Goal: Transaction & Acquisition: Purchase product/service

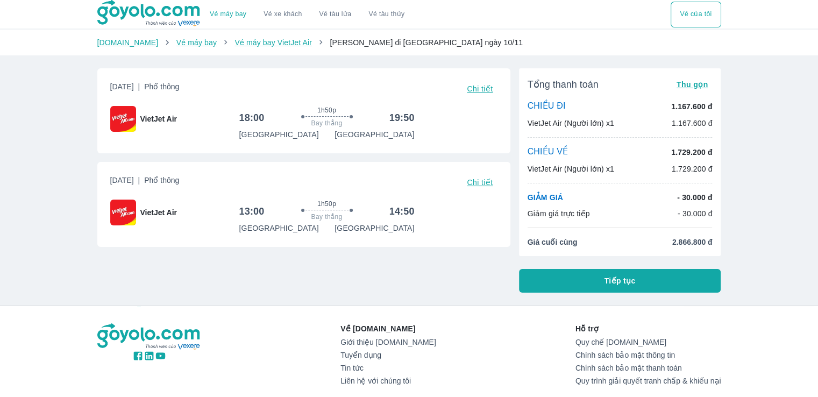
click at [577, 279] on button "Tiếp tục" at bounding box center [620, 281] width 202 height 24
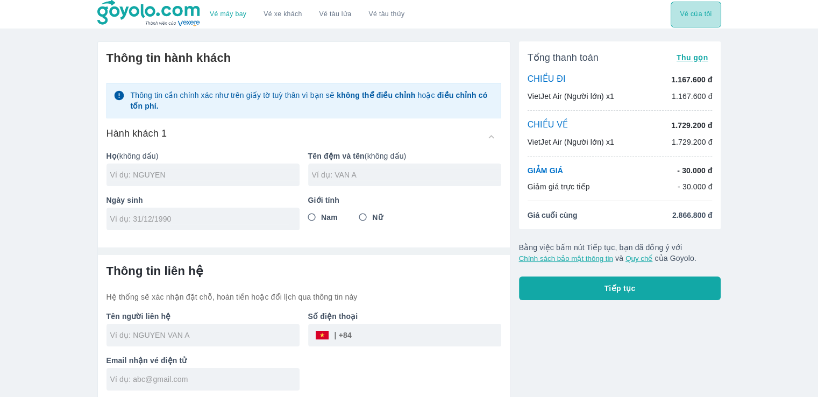
click at [697, 12] on button "Vé của tôi" at bounding box center [696, 15] width 50 height 26
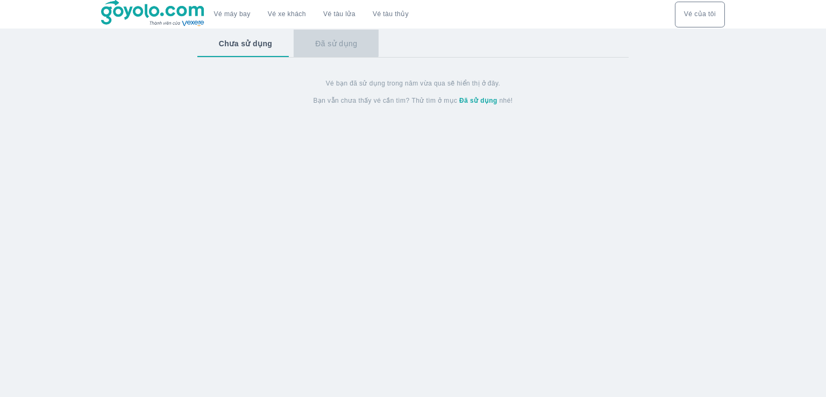
click at [332, 31] on button "Đã sử dụng" at bounding box center [336, 44] width 85 height 28
click at [333, 53] on button "Đã sử dụng" at bounding box center [335, 44] width 87 height 28
click at [232, 40] on button "Chưa sử dụng" at bounding box center [244, 44] width 95 height 28
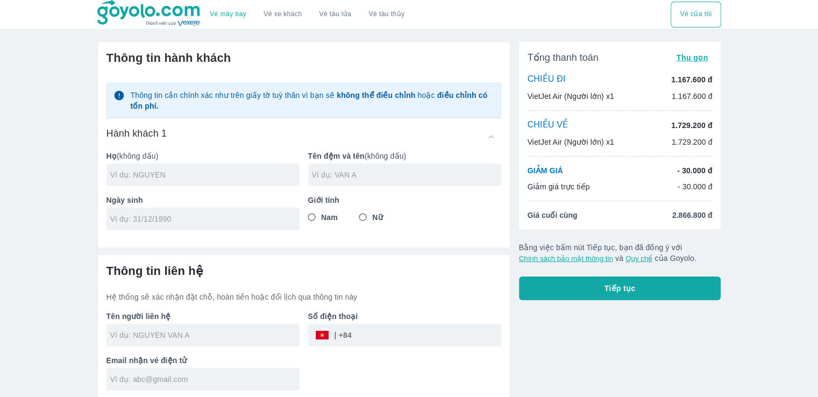
click at [680, 291] on button "Tiếp tục" at bounding box center [620, 289] width 202 height 24
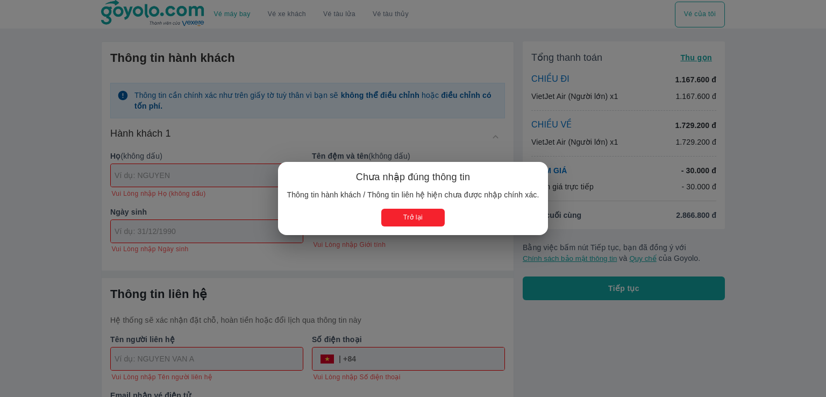
click at [413, 217] on button "Trở lại" at bounding box center [412, 218] width 63 height 18
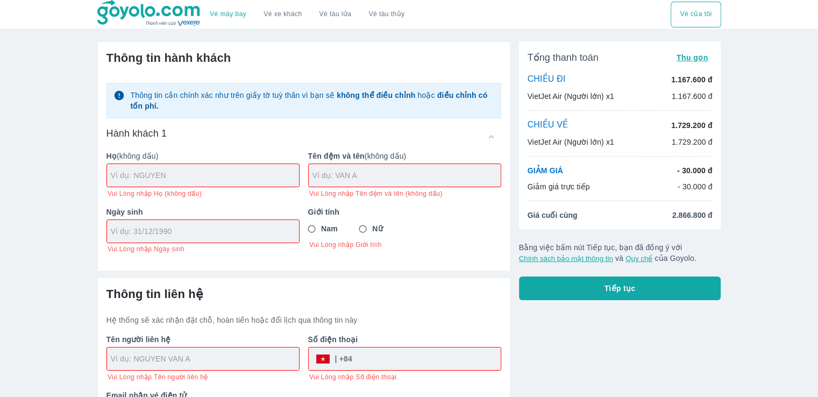
click at [211, 173] on input "text" at bounding box center [205, 175] width 188 height 11
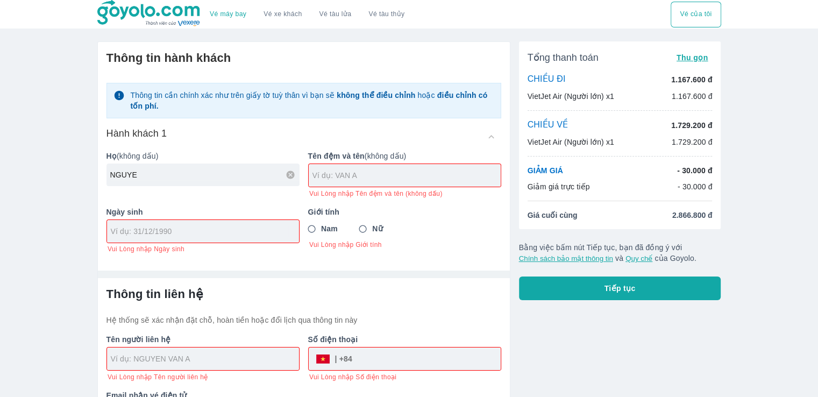
click at [225, 181] on div "NGUYE" at bounding box center [203, 175] width 193 height 23
type input "[PERSON_NAME]"
click at [172, 232] on div "Ngày sinh Vui Lòng nhập Ngày sinh" at bounding box center [199, 226] width 202 height 56
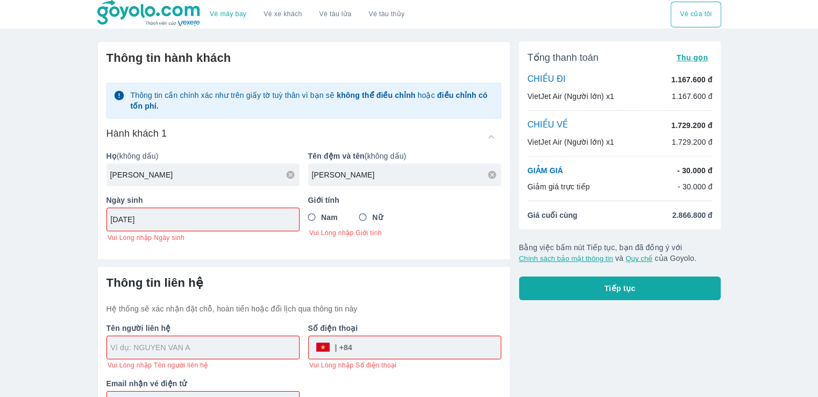
type input "[DATE]"
click at [369, 211] on input "Nữ" at bounding box center [362, 217] width 19 height 19
radio input "true"
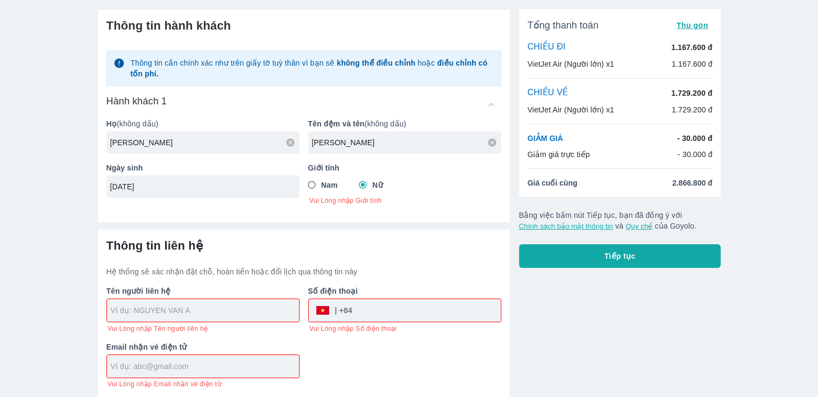
click at [230, 319] on div at bounding box center [203, 310] width 192 height 23
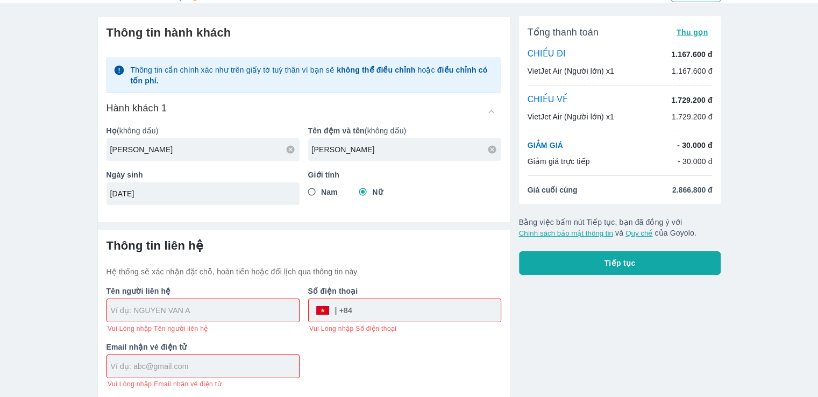
type input "[PERSON_NAME]"
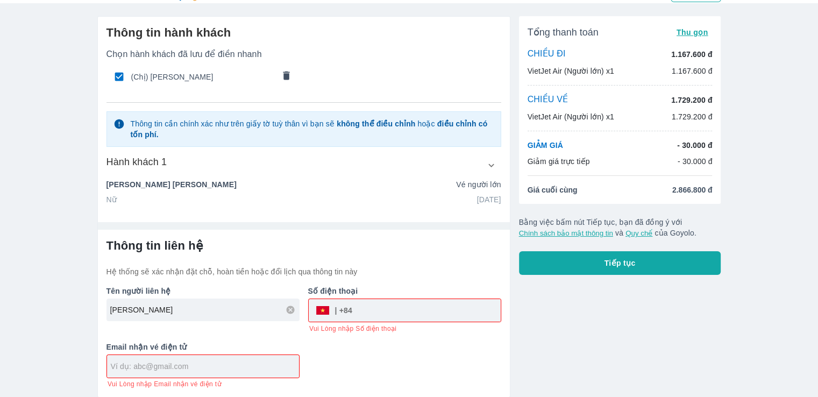
click at [376, 315] on input "tel" at bounding box center [426, 311] width 148 height 26
type input "0962560658"
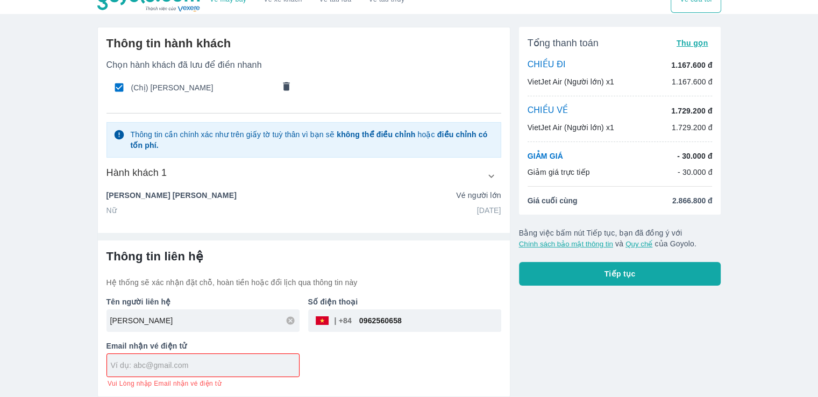
scroll to position [13, 0]
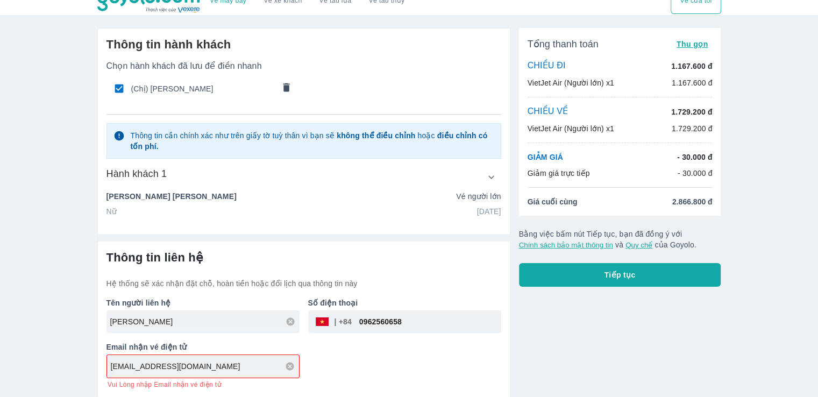
type input "[EMAIL_ADDRESS][DOMAIN_NAME]"
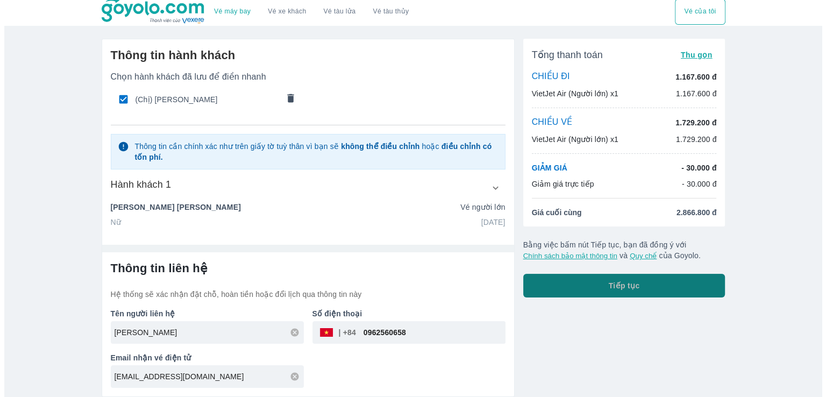
scroll to position [2, 0]
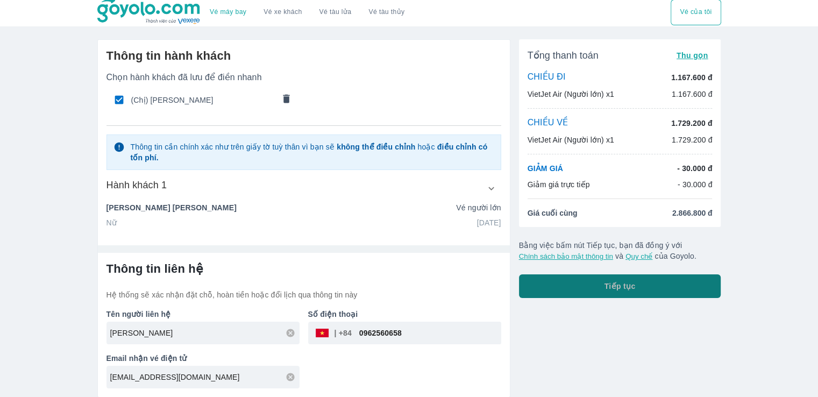
click at [655, 279] on button "Tiếp tục" at bounding box center [620, 286] width 202 height 24
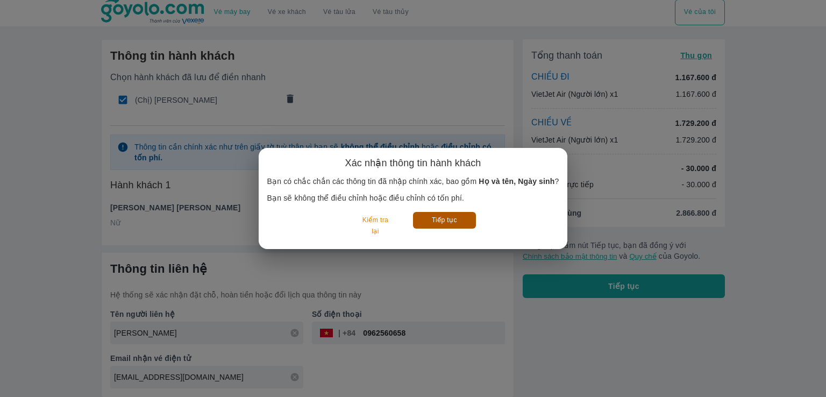
click at [452, 223] on button "Tiếp tục" at bounding box center [444, 220] width 63 height 17
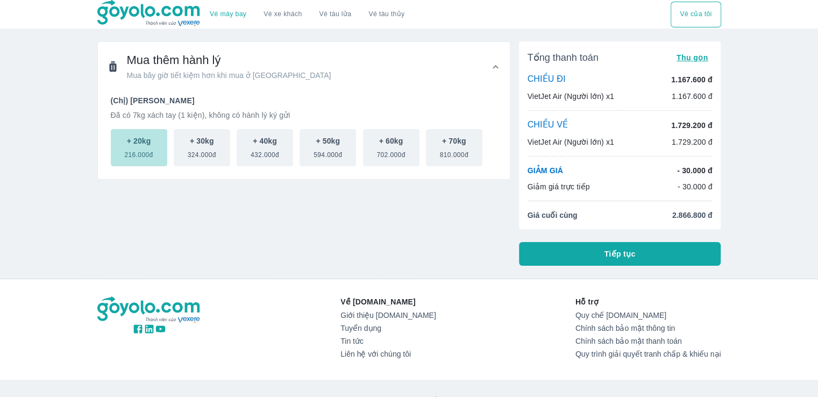
click at [148, 160] on button "+ 20kg 216.000đ" at bounding box center [139, 147] width 56 height 37
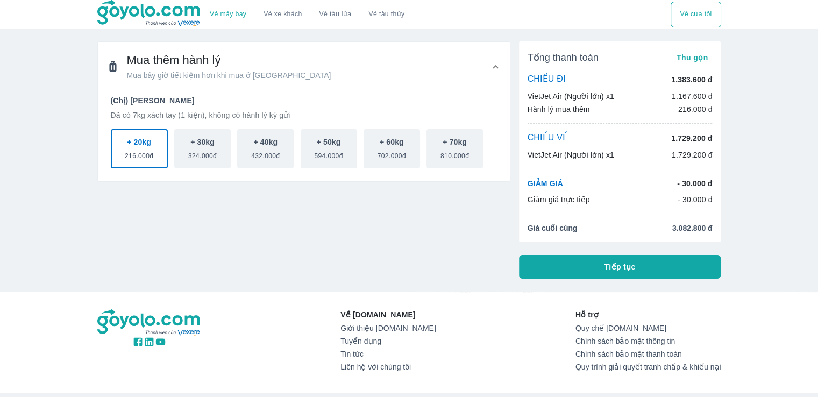
click at [639, 264] on button "Tiếp tục" at bounding box center [620, 267] width 202 height 24
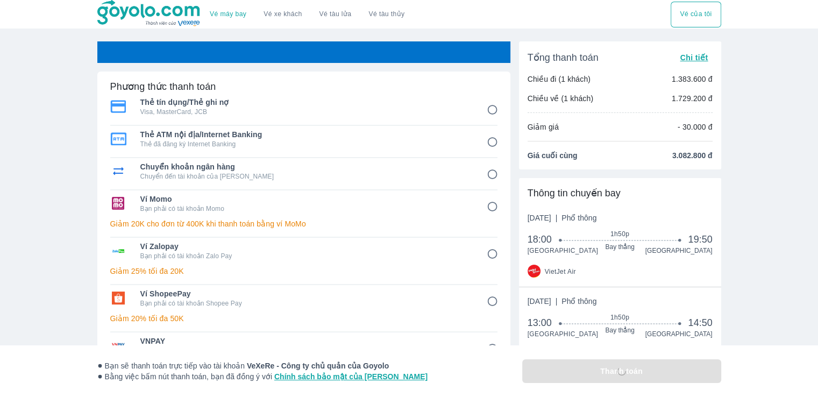
click at [377, 172] on p "Chuyển đến tài khoản của Goyolo" at bounding box center [305, 176] width 331 height 9
radio input "true"
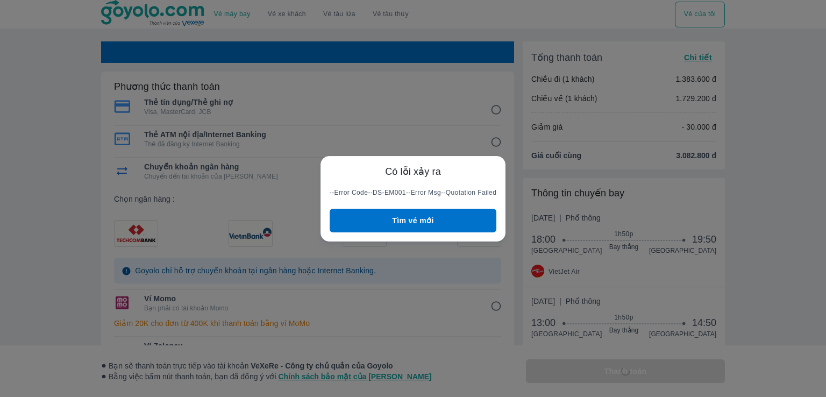
click at [416, 217] on button "Tìm vé mới" at bounding box center [413, 221] width 167 height 24
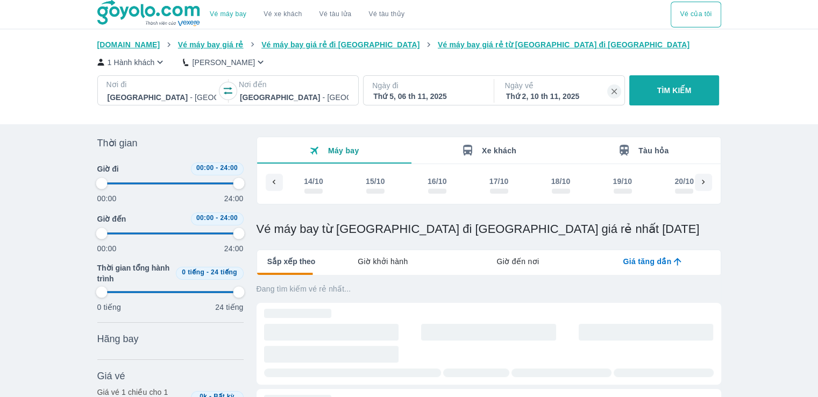
scroll to position [0, 1162]
type input "97.9166666666667"
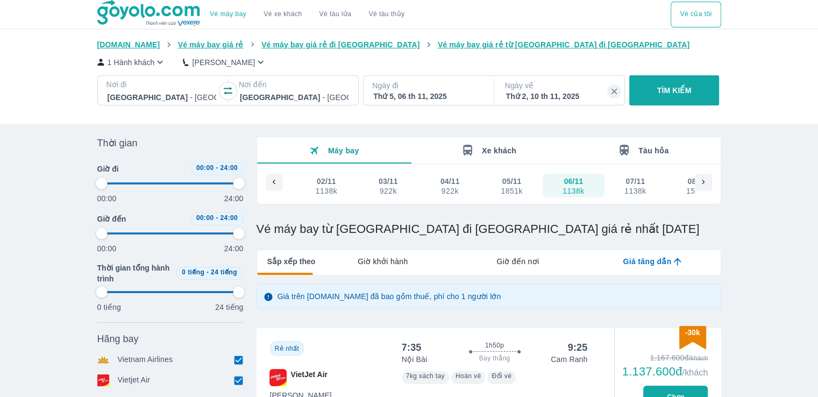
type input "97.9166666666667"
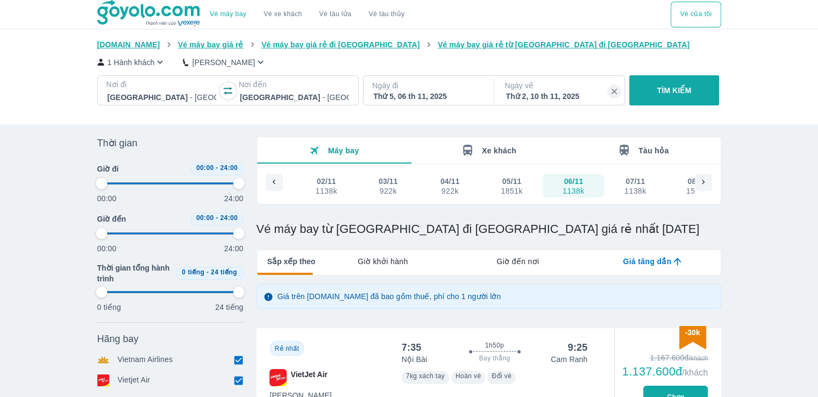
type input "97.9166666666667"
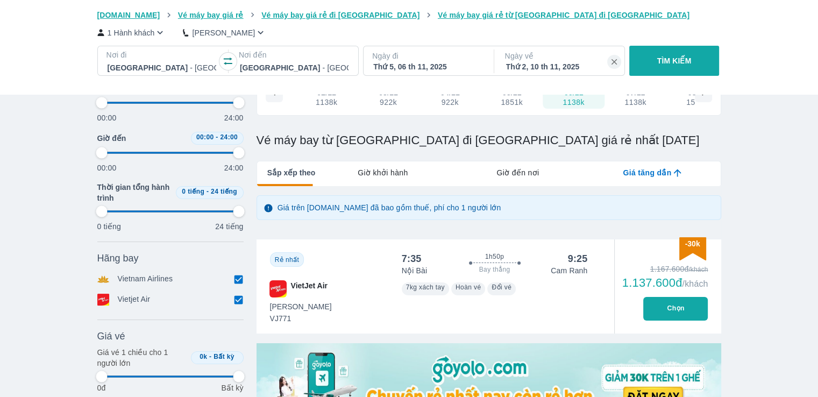
type input "97.9166666666667"
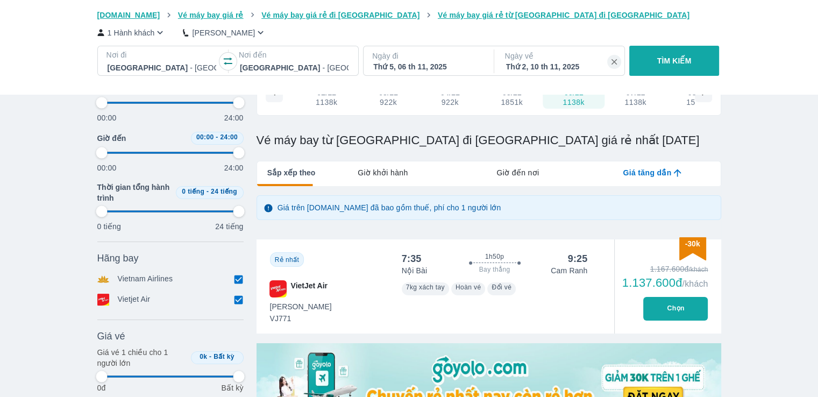
type input "97.9166666666667"
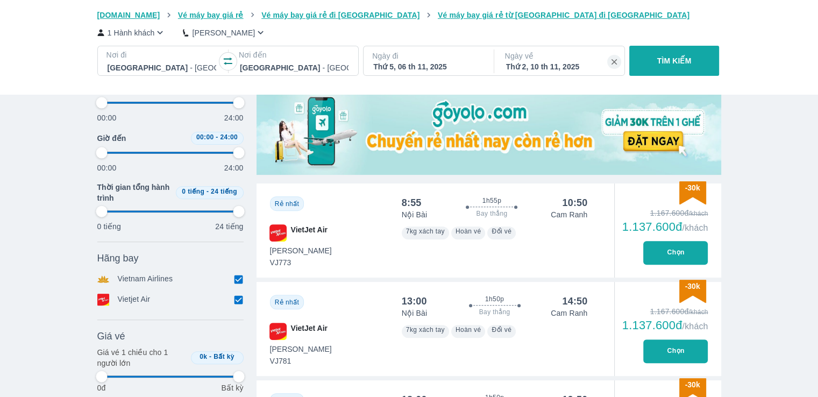
type input "97.9166666666667"
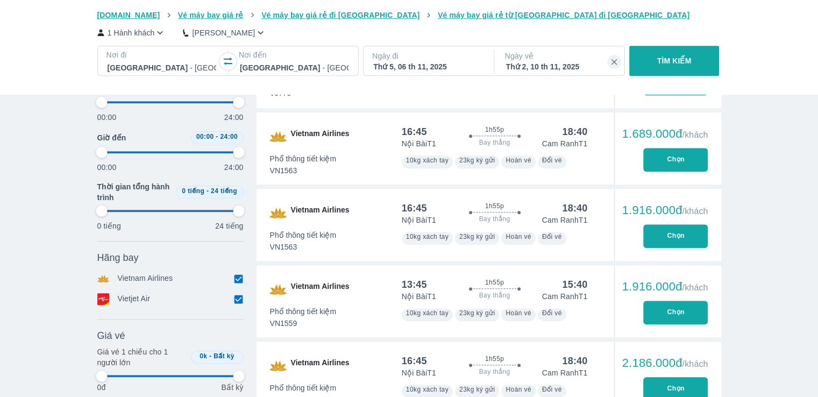
scroll to position [725, 0]
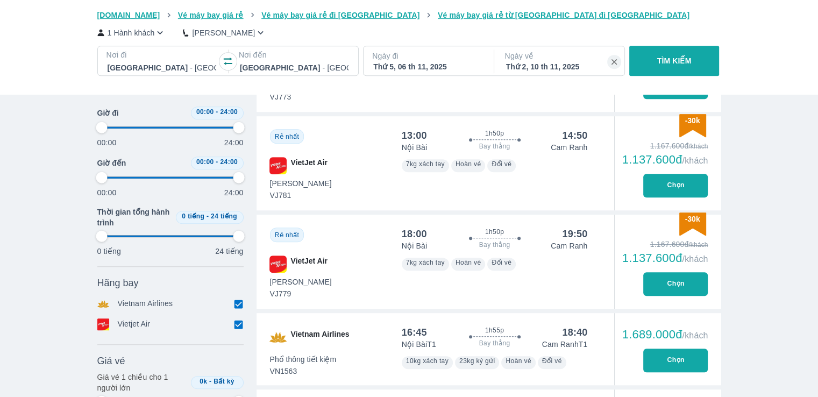
type input "97.9166666666667"
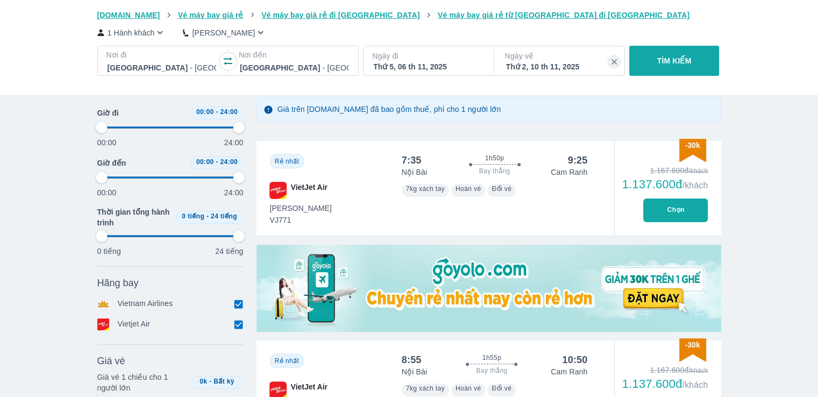
type input "97.9166666666667"
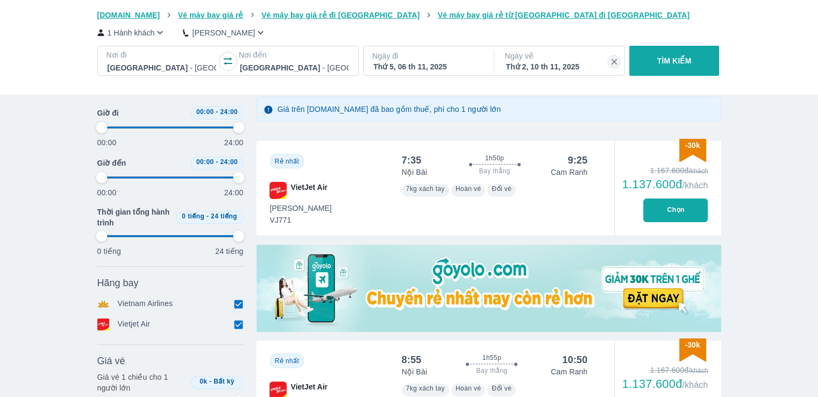
type input "97.9166666666667"
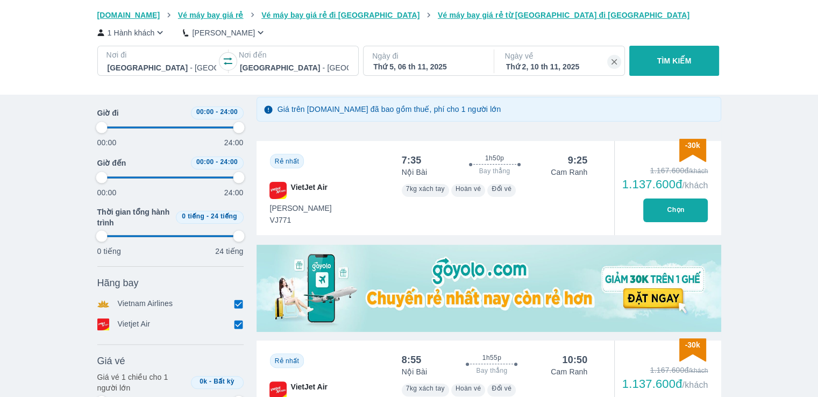
type input "97.9166666666667"
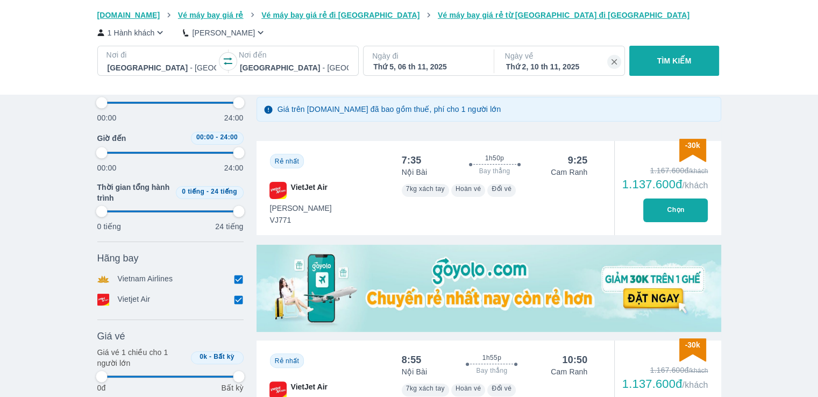
scroll to position [402, 0]
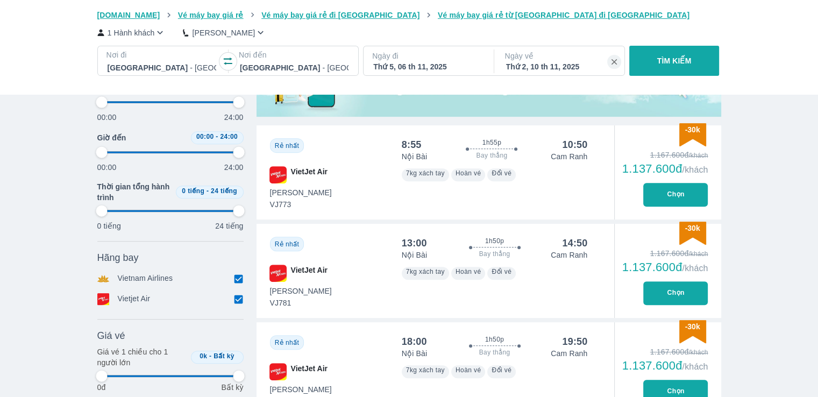
type input "97.9166666666667"
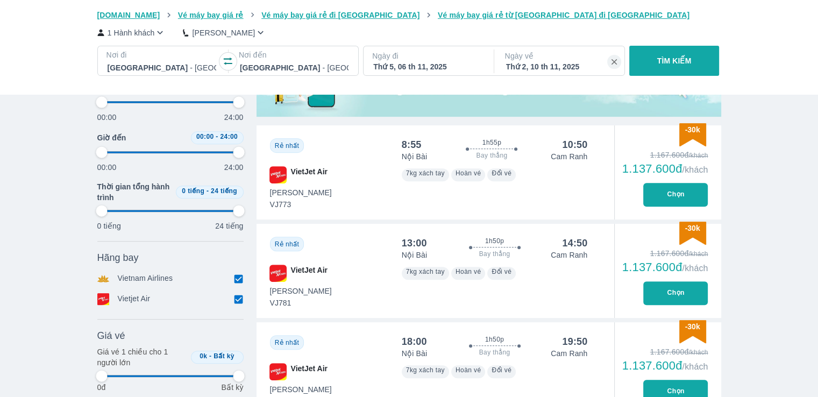
type input "97.9166666666667"
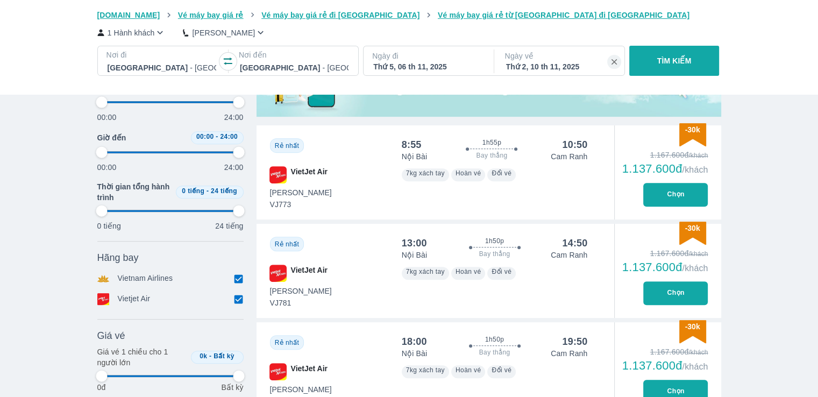
type input "97.9166666666667"
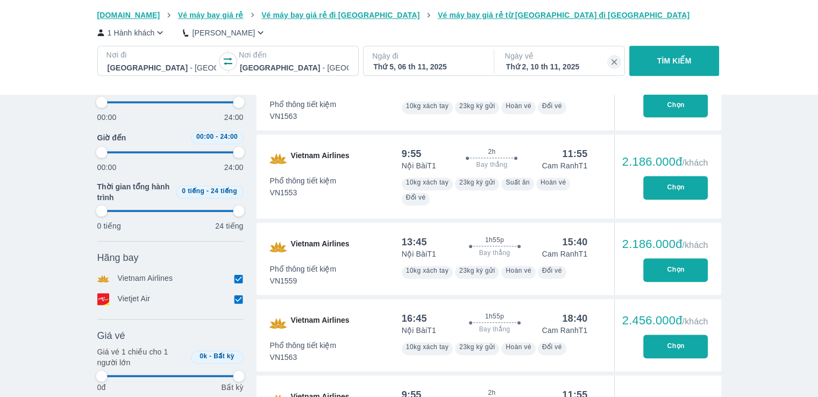
type input "97.9166666666667"
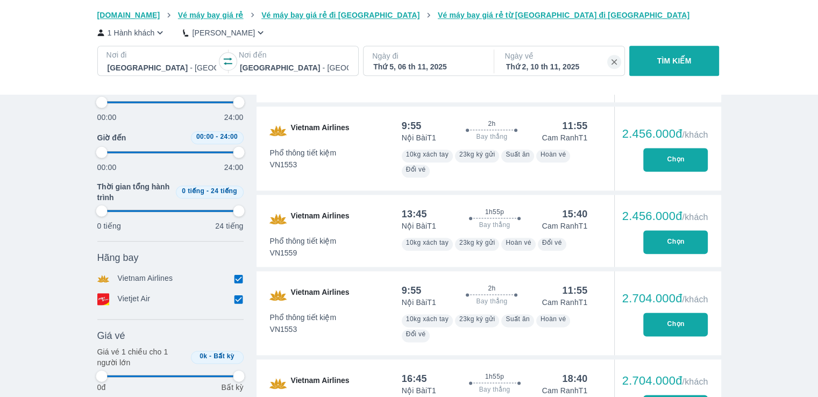
type input "97.9166666666667"
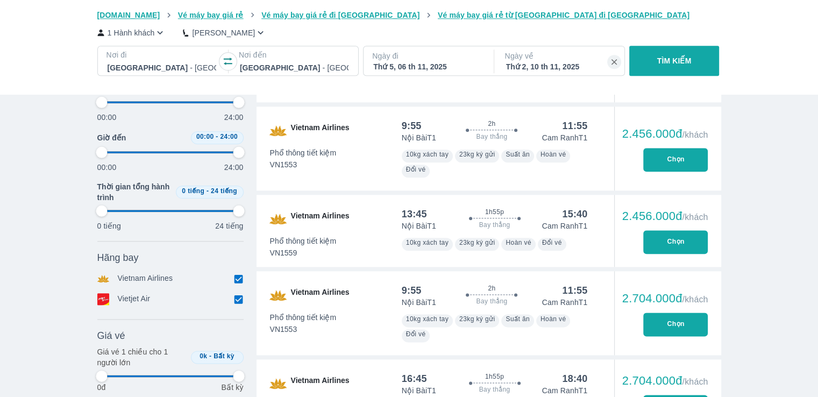
type input "97.9166666666667"
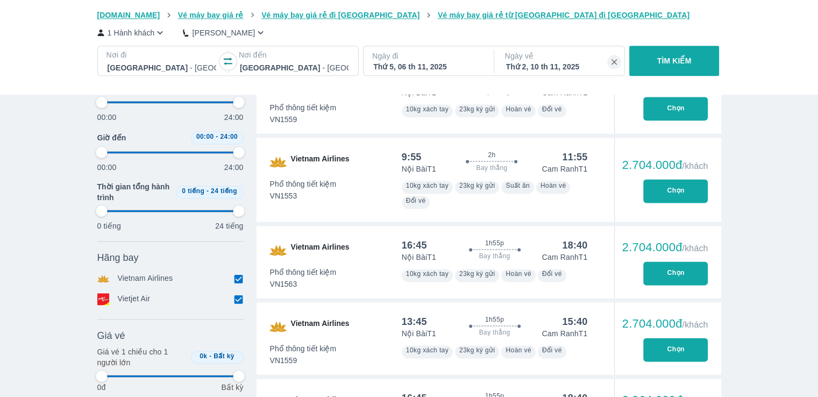
type input "97.9166666666667"
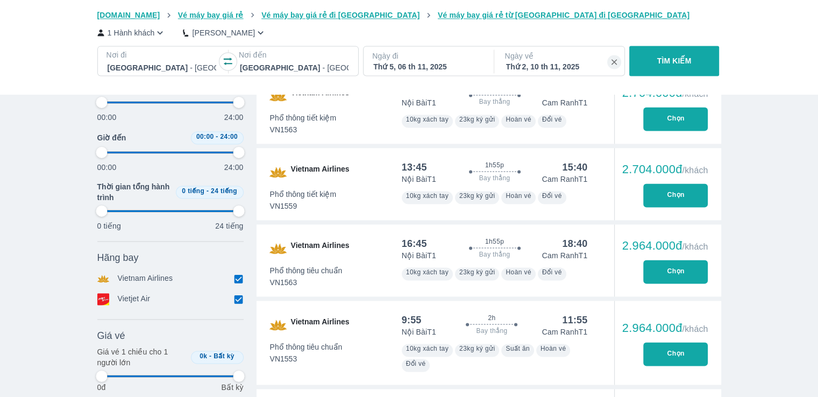
type input "97.9166666666667"
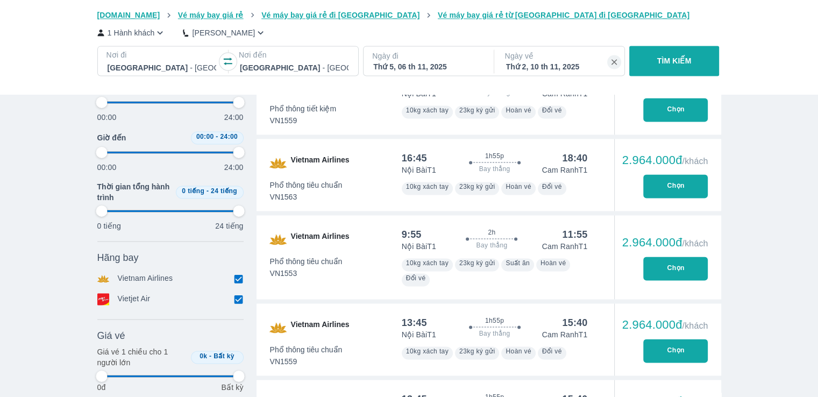
type input "97.9166666666667"
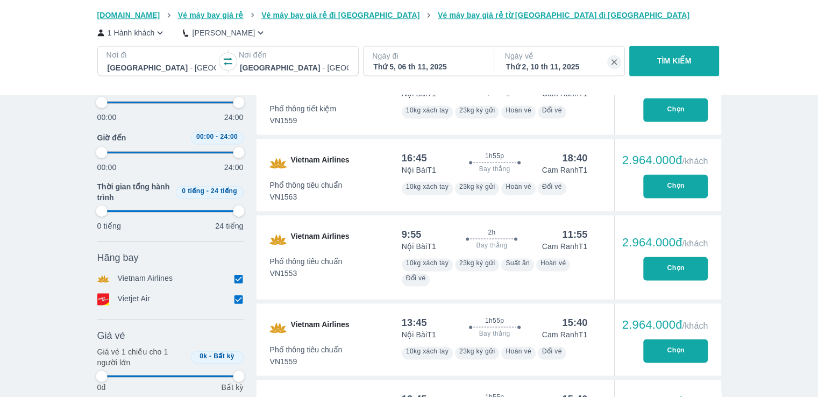
type input "97.9166666666667"
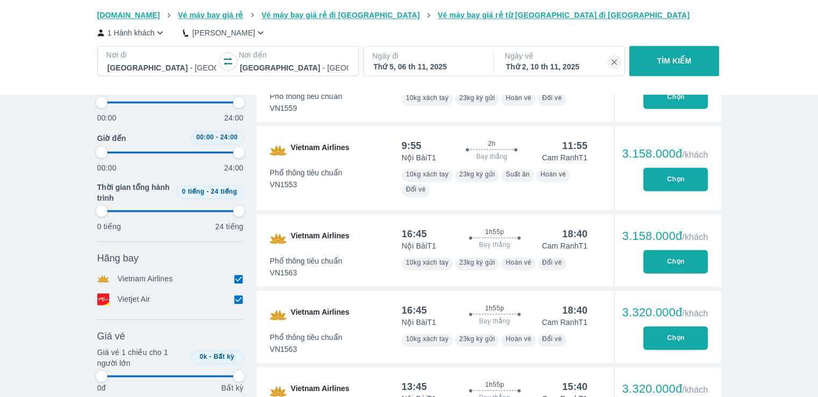
type input "97.9166666666667"
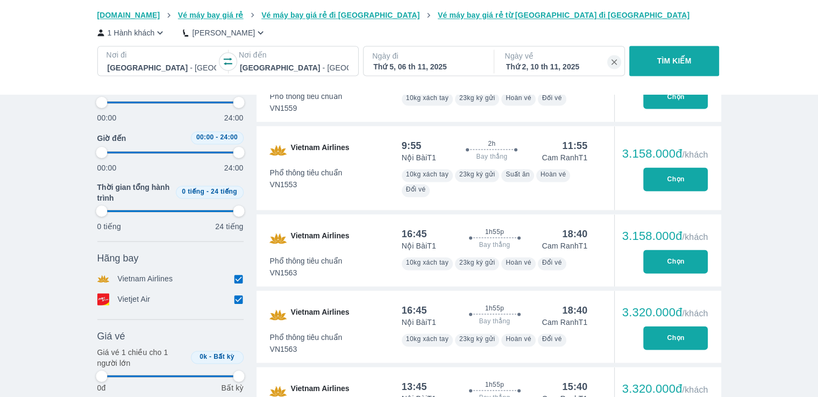
type input "97.9166666666667"
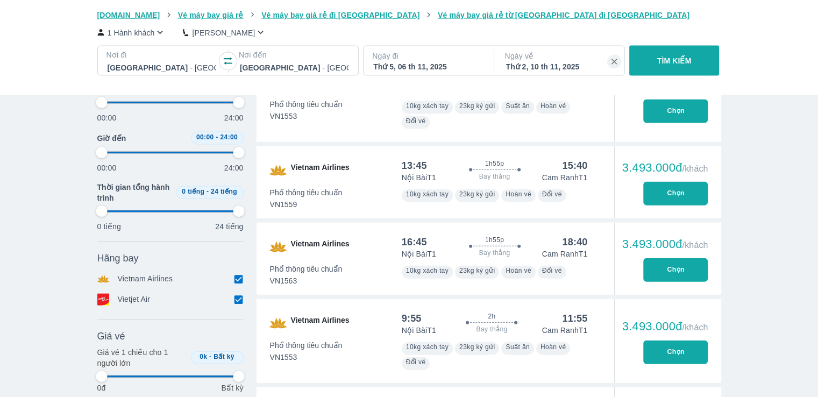
type input "97.9166666666667"
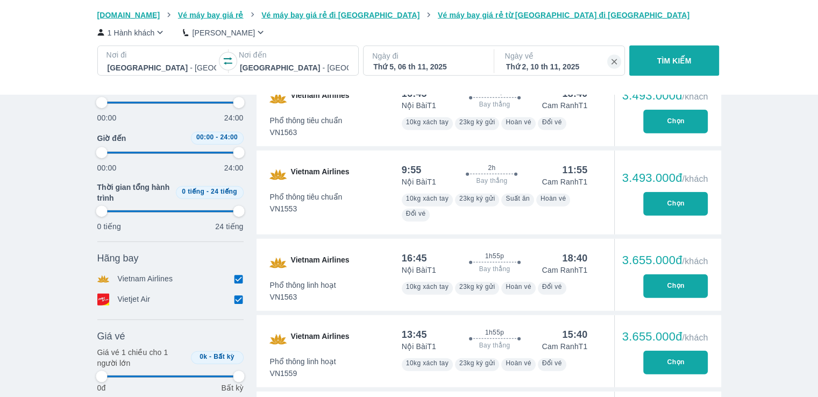
type input "97.9166666666667"
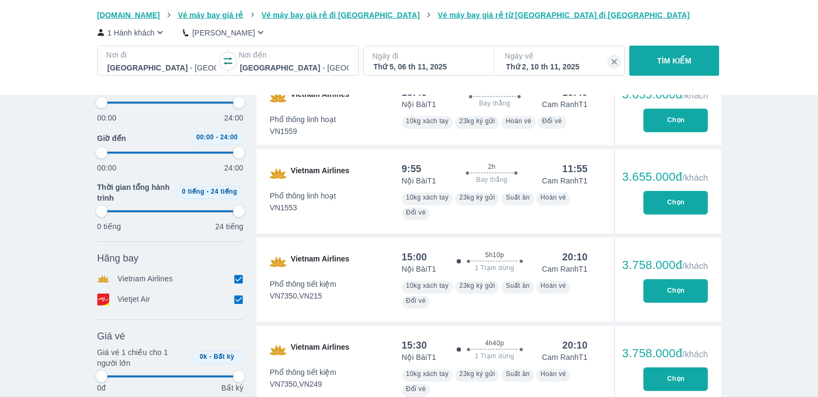
type input "97.9166666666667"
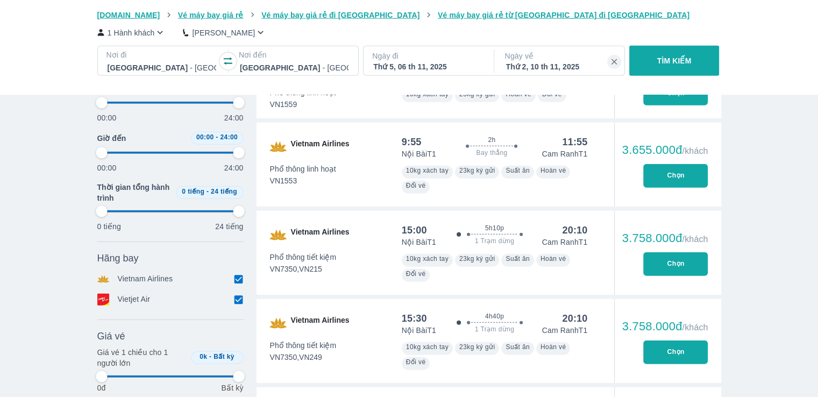
type input "97.9166666666667"
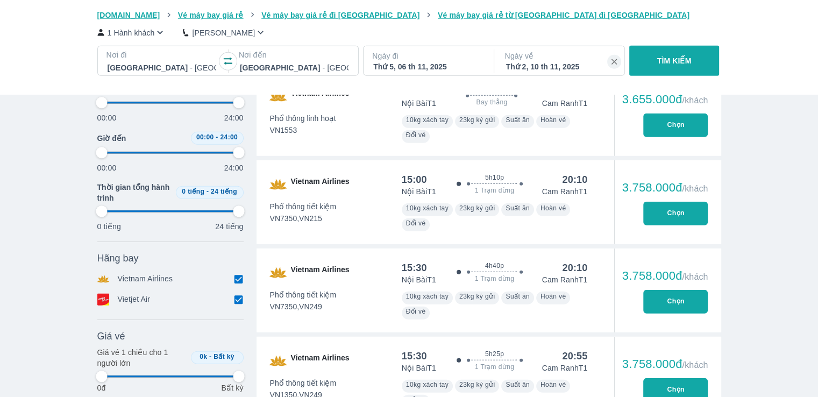
type input "97.9166666666667"
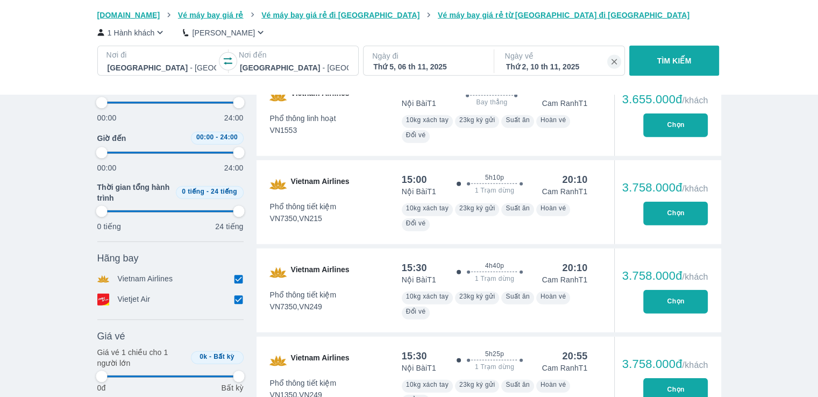
type input "97.9166666666667"
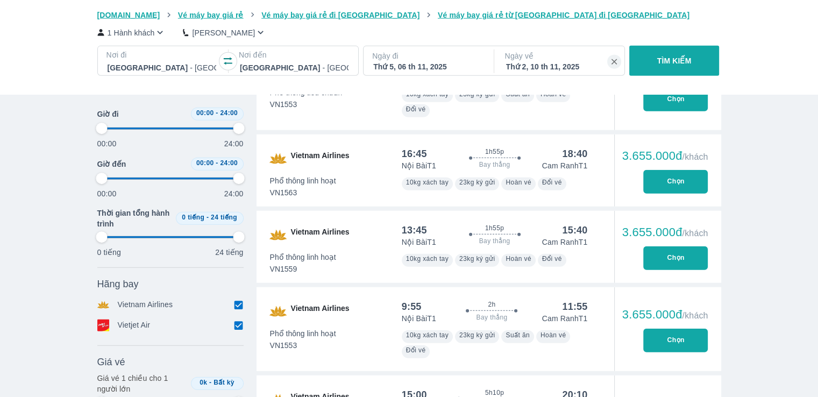
type input "97.9166666666667"
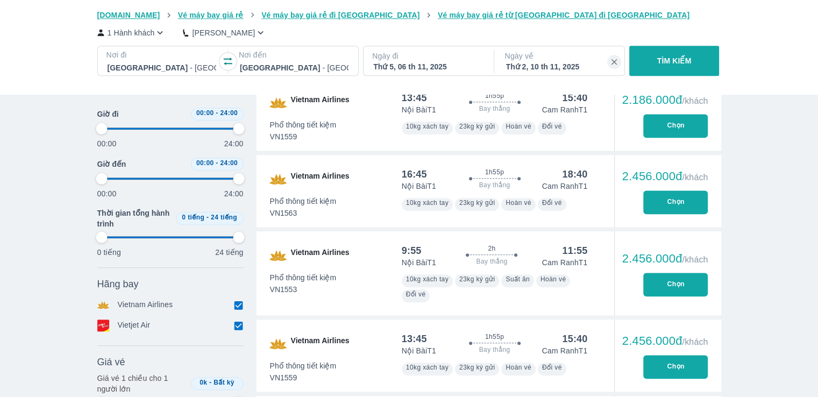
type input "97.9166666666667"
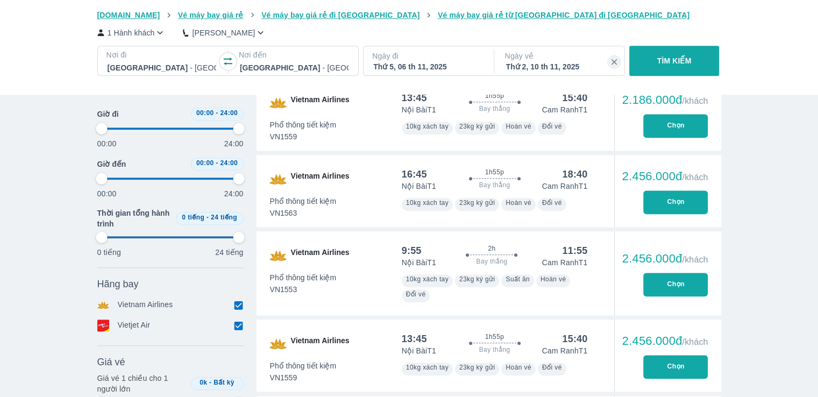
type input "97.9166666666667"
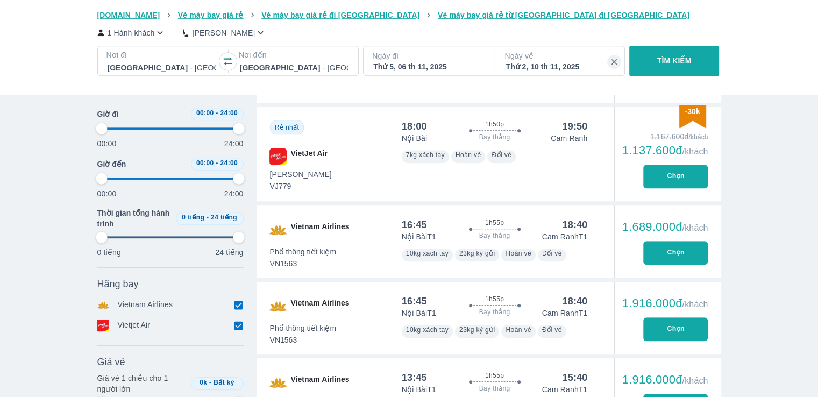
type input "97.9166666666667"
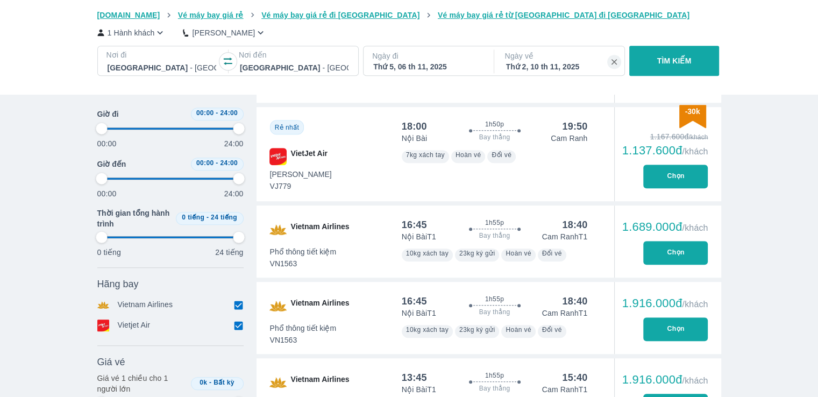
type input "97.9166666666667"
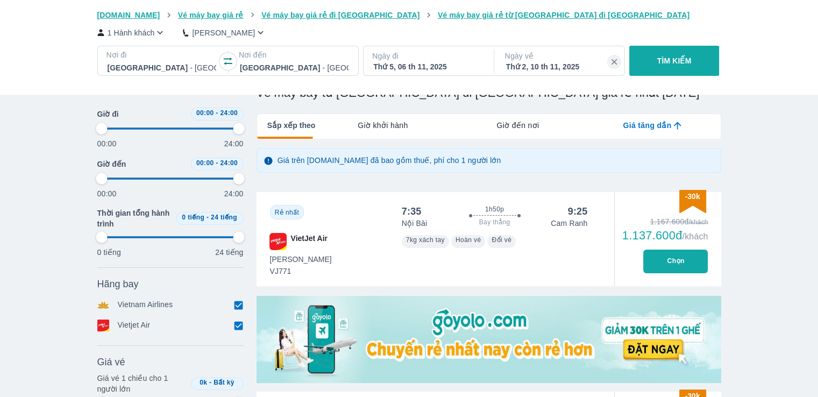
scroll to position [0, 0]
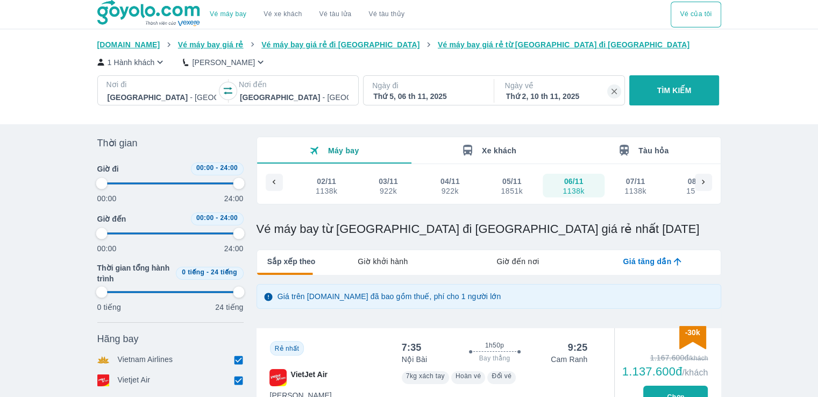
type input "97.9166666666667"
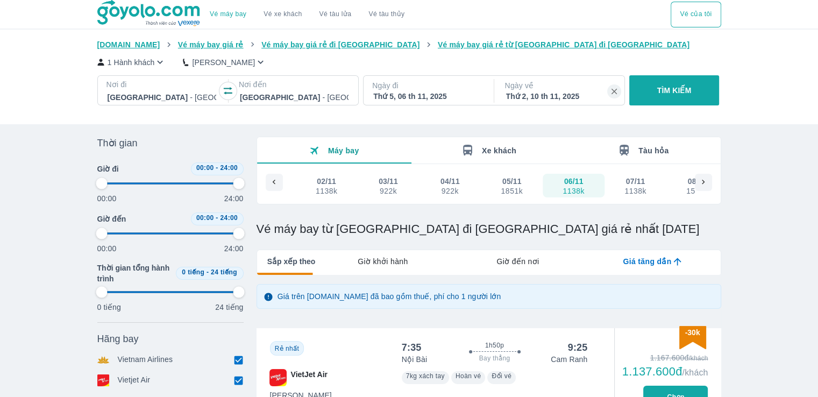
type input "97.9166666666667"
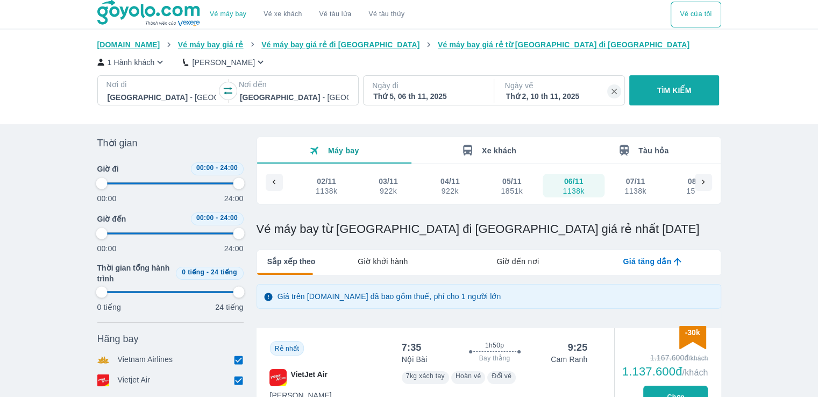
type input "97.9166666666667"
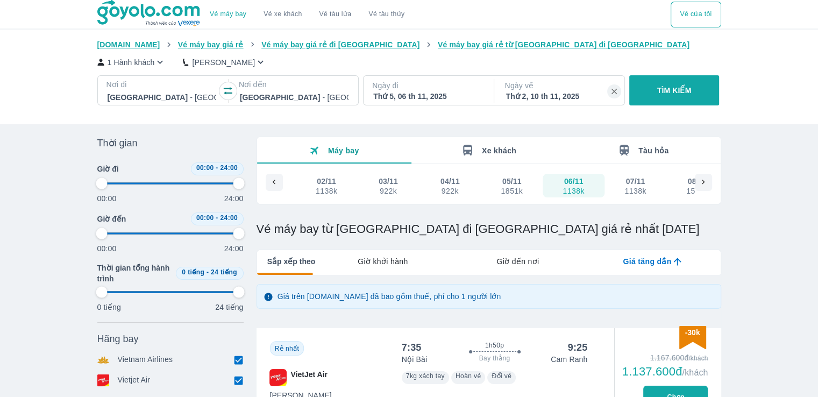
type input "97.9166666666667"
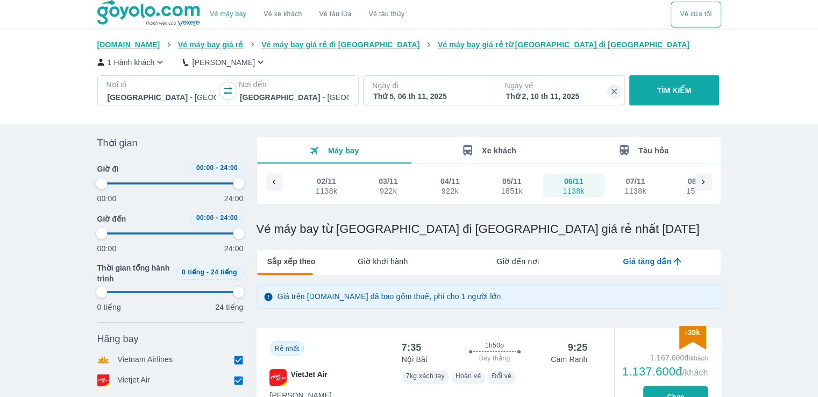
type input "97.9166666666667"
click at [412, 265] on div "Giờ khởi hành" at bounding box center [382, 261] width 135 height 23
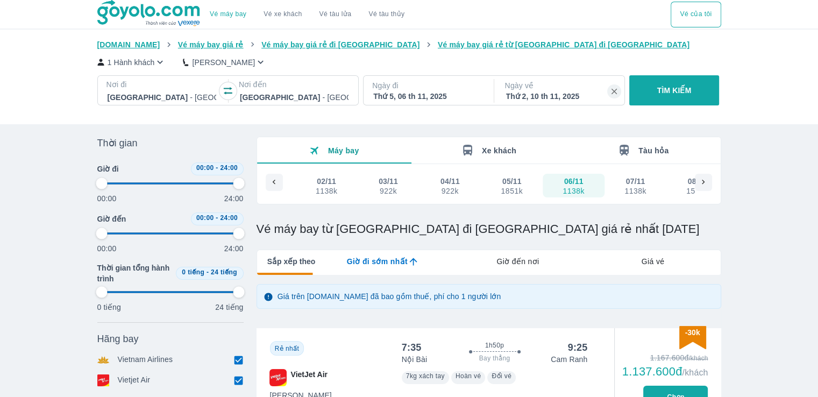
type input "97.9166666666667"
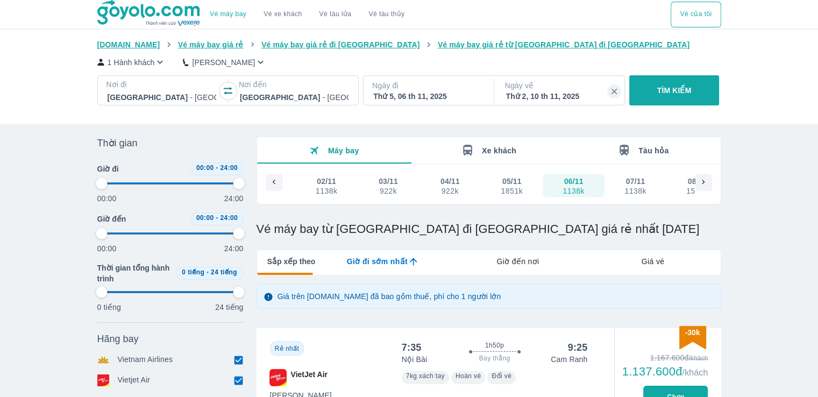
type input "97.9166666666667"
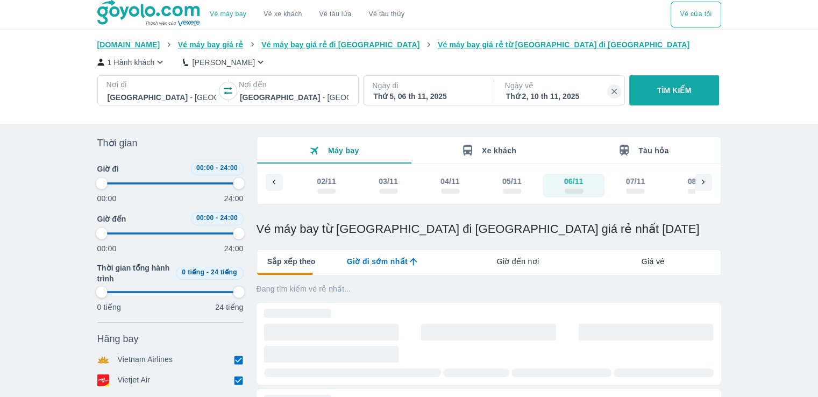
type input "97.9166666666667"
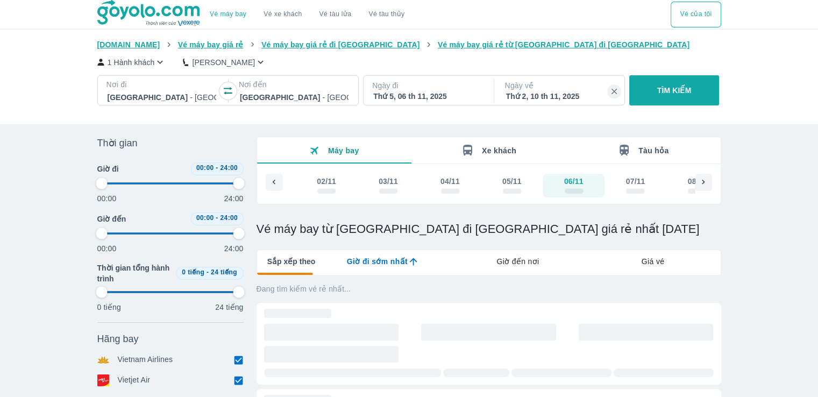
type input "97.9166666666667"
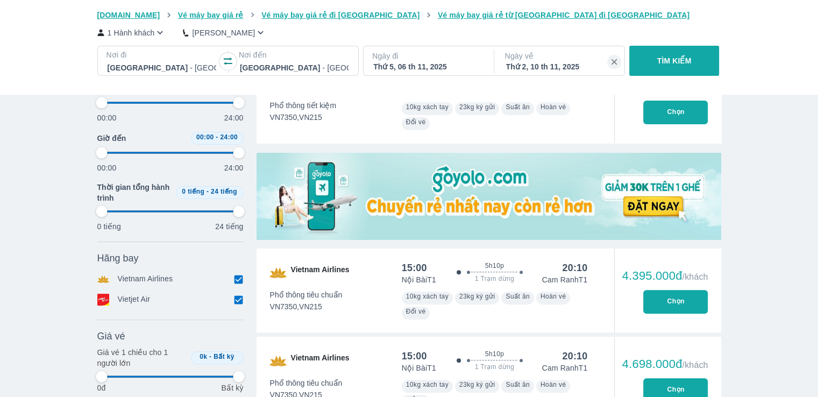
type input "97.9166666666667"
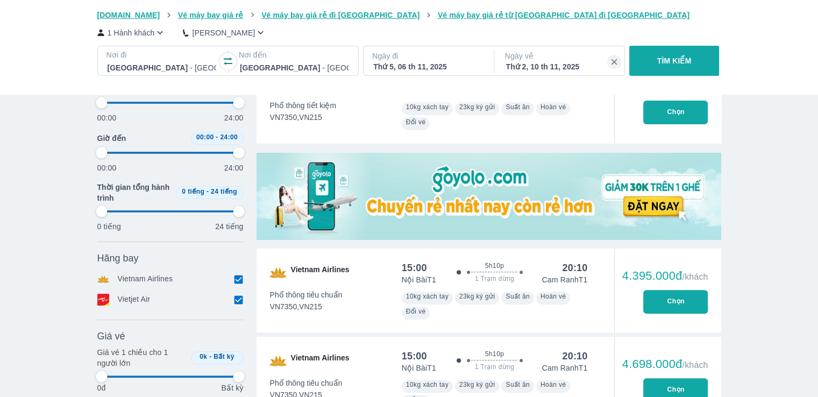
type input "97.9166666666667"
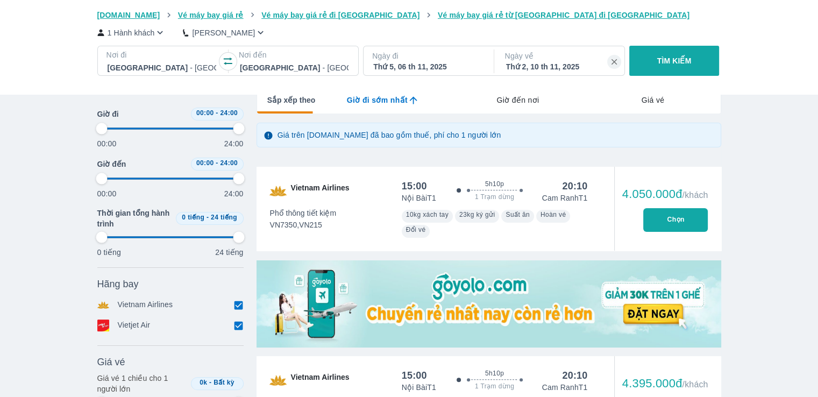
type input "97.9166666666667"
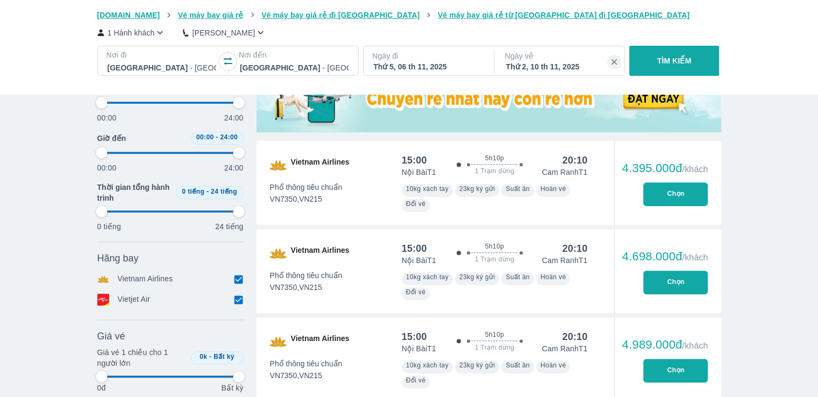
type input "97.9166666666667"
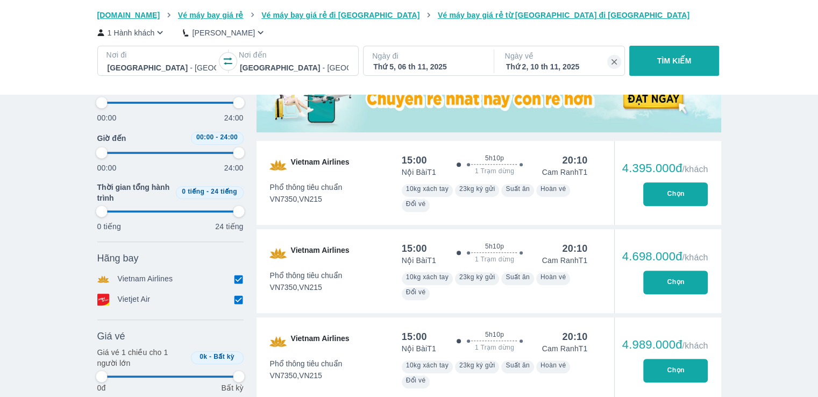
type input "97.9166666666667"
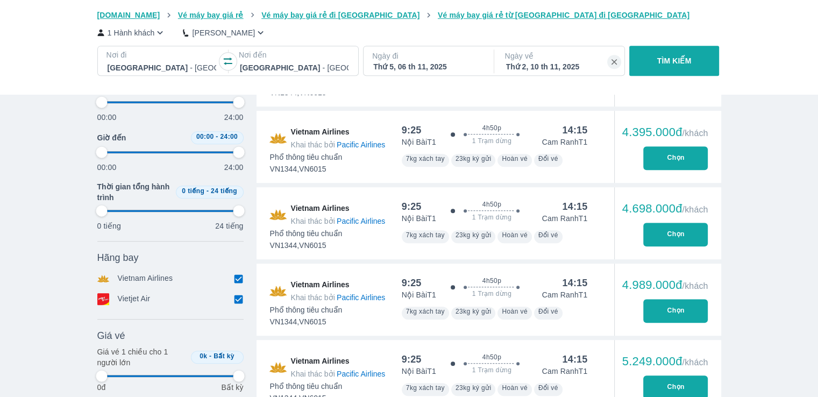
type input "97.9166666666667"
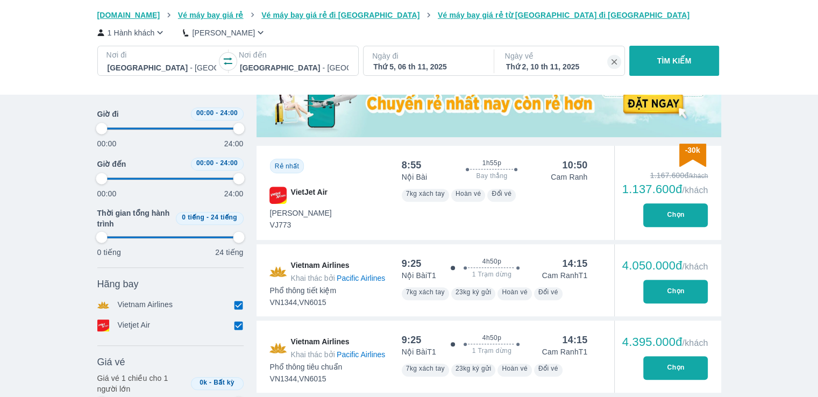
scroll to position [377, 0]
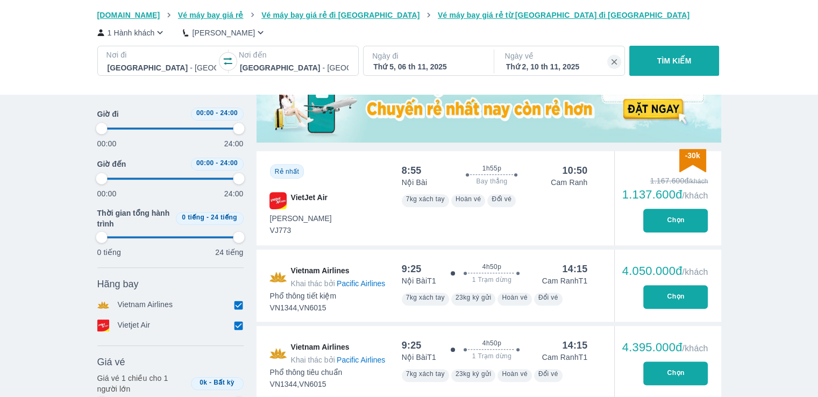
type input "97.9166666666667"
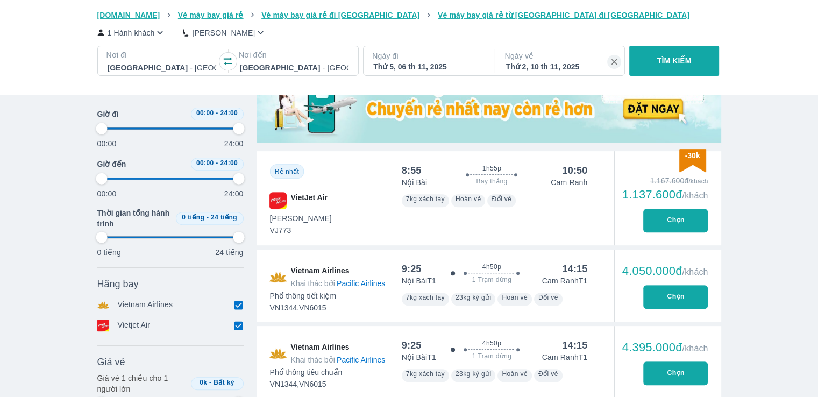
type input "97.9166666666667"
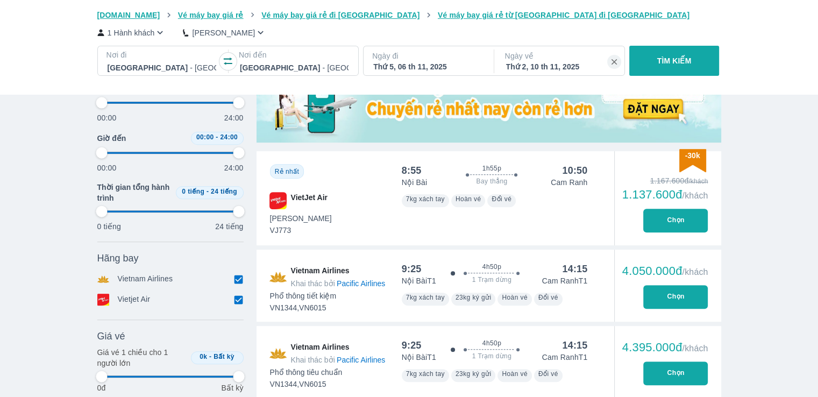
type input "97.9166666666667"
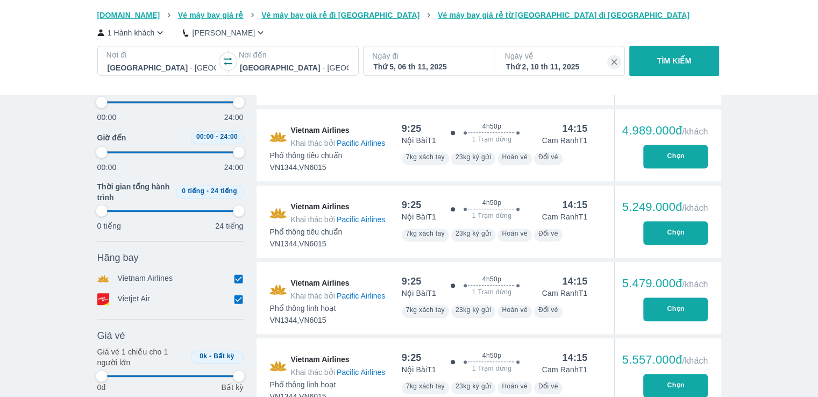
type input "97.9166666666667"
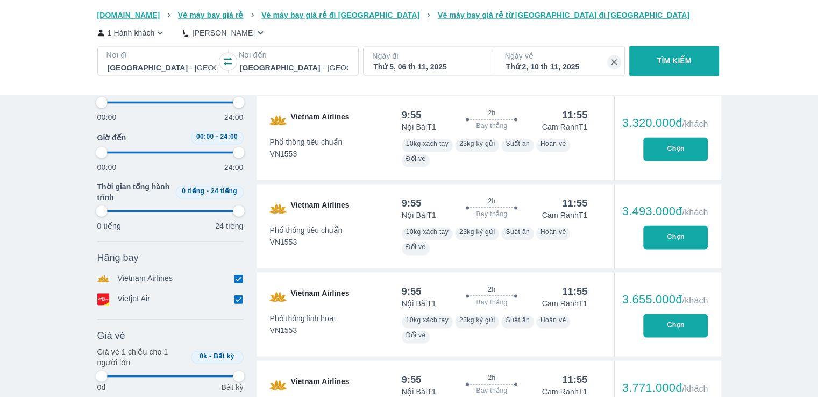
type input "97.9166666666667"
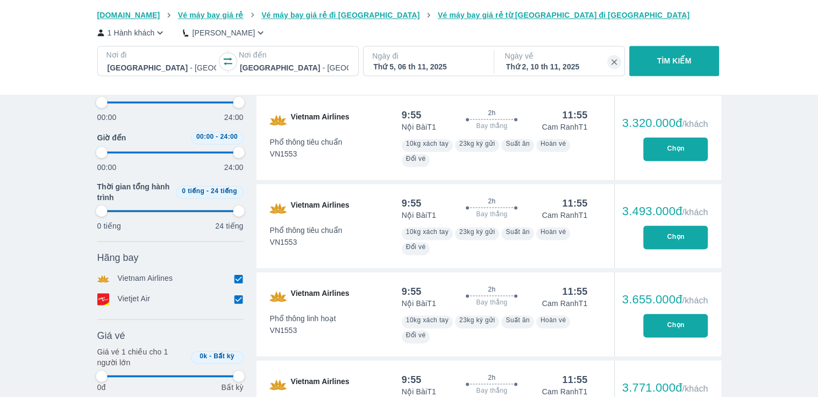
type input "97.9166666666667"
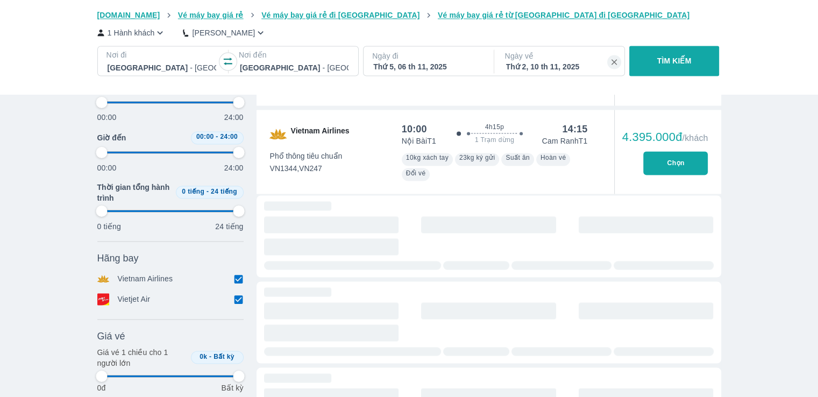
type input "97.9166666666667"
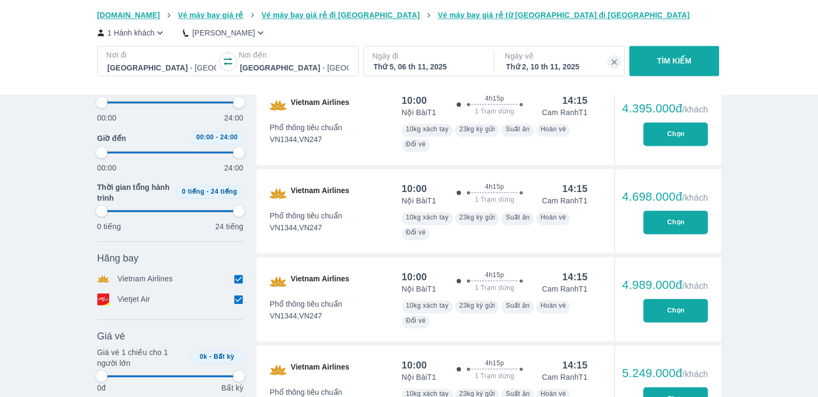
scroll to position [1991, 0]
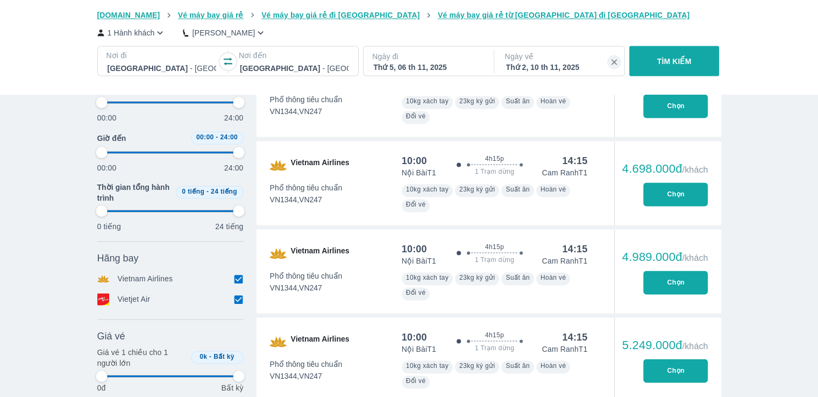
click at [232, 282] on div "Vietnam Airlines" at bounding box center [170, 279] width 146 height 12
click at [237, 280] on input "checkbox" at bounding box center [239, 279] width 10 height 10
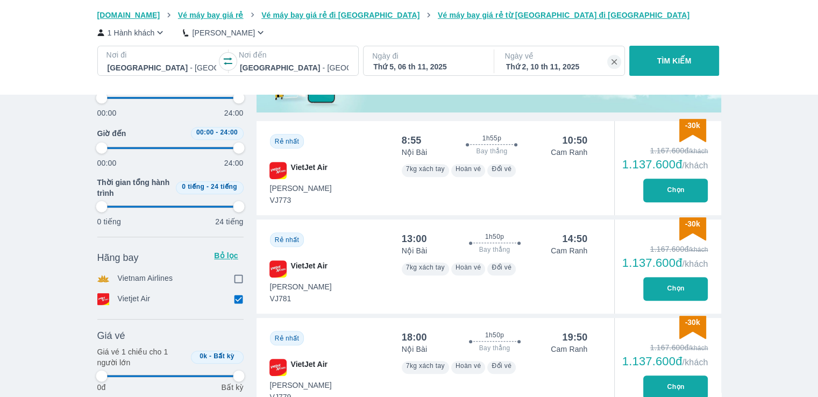
scroll to position [592, 0]
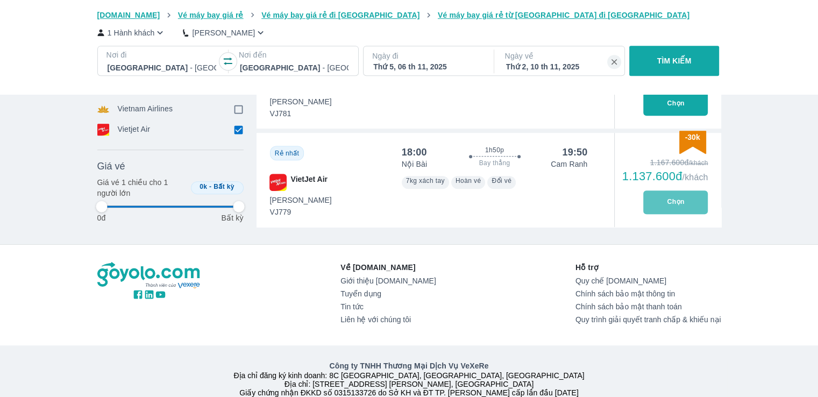
click at [670, 206] on button "Chọn" at bounding box center [675, 202] width 65 height 24
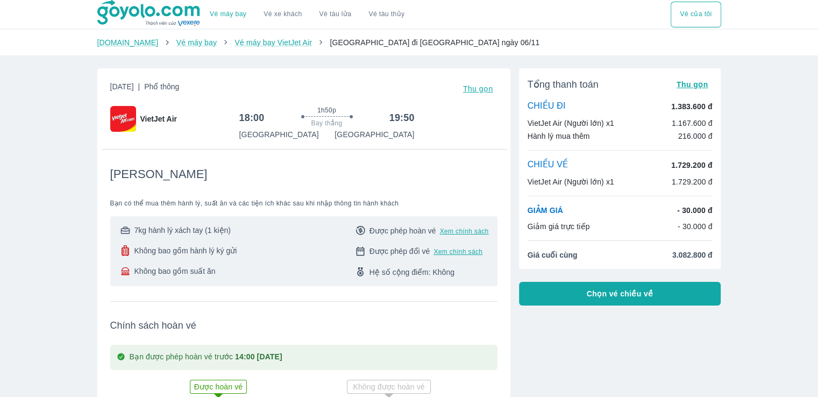
click at [637, 296] on span "Chọn vé chiều về" at bounding box center [620, 293] width 67 height 11
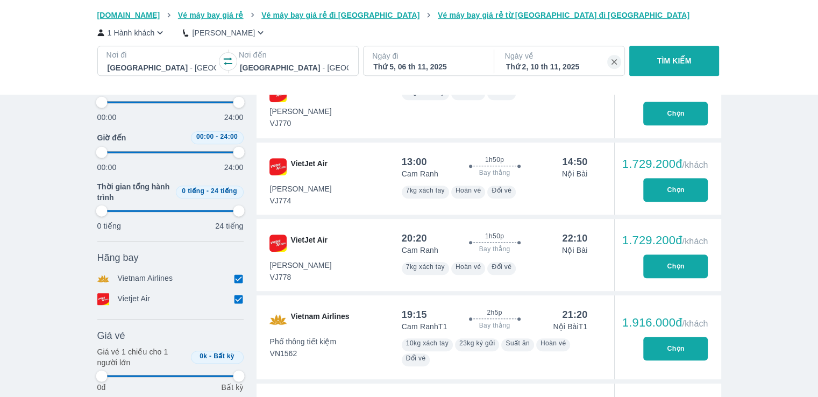
scroll to position [600, 0]
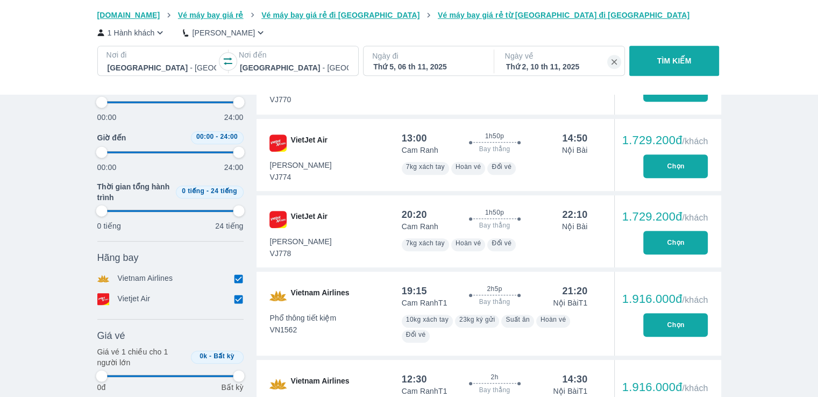
click at [697, 319] on button "Chọn" at bounding box center [675, 325] width 65 height 24
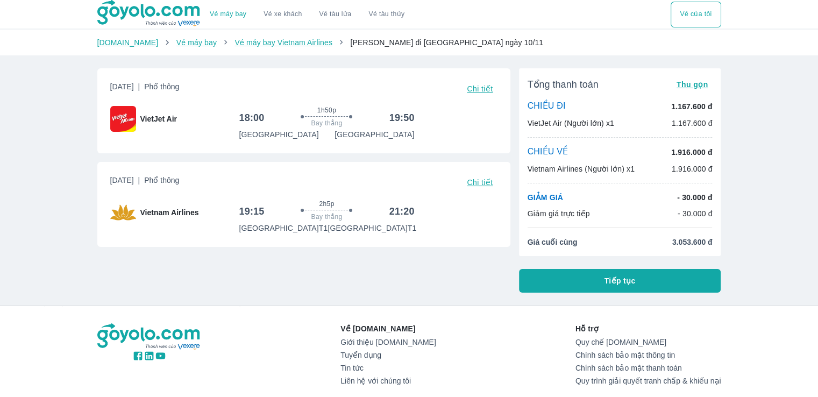
click at [677, 285] on button "Tiếp tục" at bounding box center [620, 281] width 202 height 24
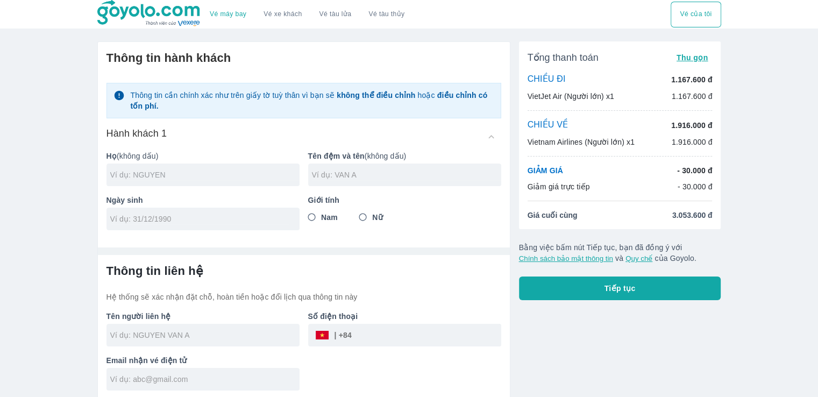
click at [251, 169] on input "text" at bounding box center [204, 174] width 189 height 11
type input "[PERSON_NAME]"
type input "NHUNG"
type input "1"
type input "[DATE]"
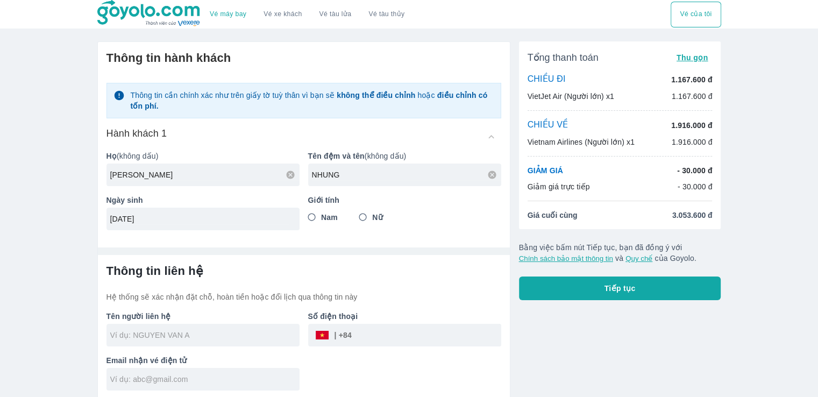
click at [364, 211] on input "Nữ" at bounding box center [362, 217] width 19 height 19
radio input "true"
click at [193, 337] on input "text" at bounding box center [204, 335] width 189 height 11
type input "NGUYEN NHUNG"
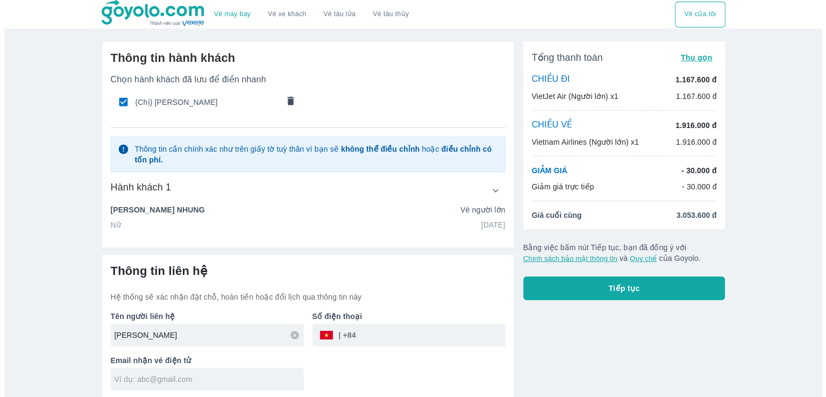
scroll to position [2, 0]
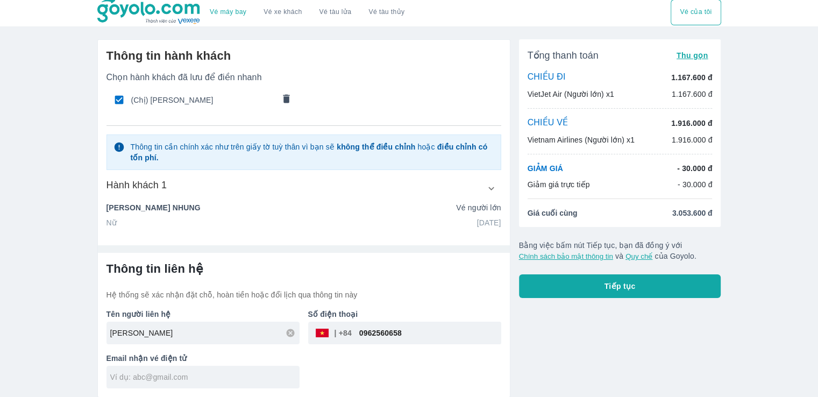
type input "0962560658"
type input "[EMAIL_ADDRESS][DOMAIN_NAME]"
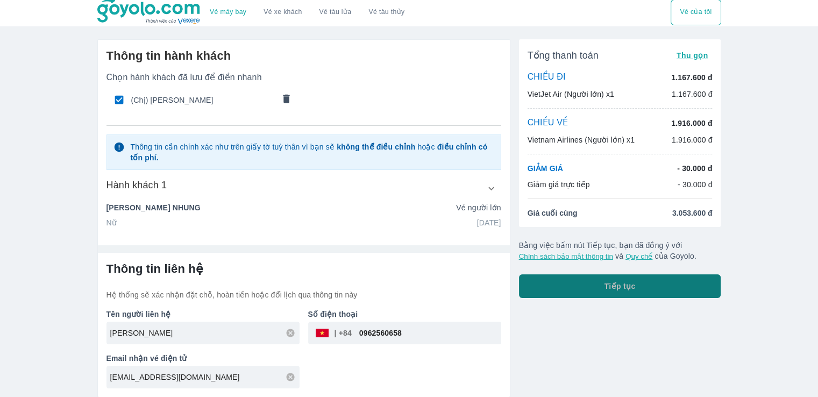
click at [593, 292] on button "Tiếp tục" at bounding box center [620, 286] width 202 height 24
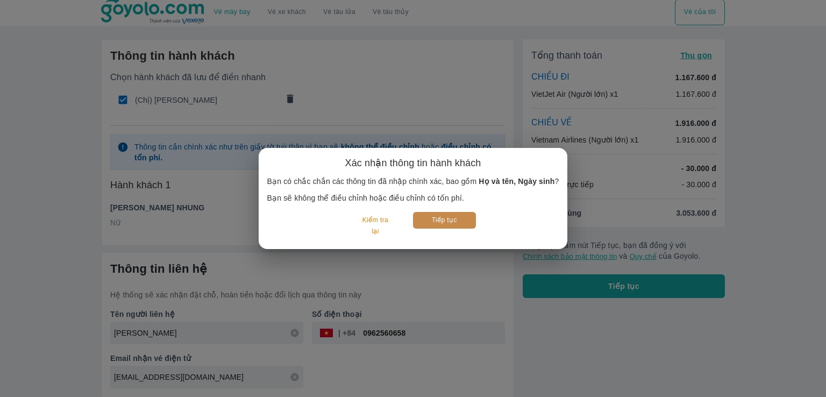
click at [456, 225] on button "Tiếp tục" at bounding box center [444, 220] width 63 height 17
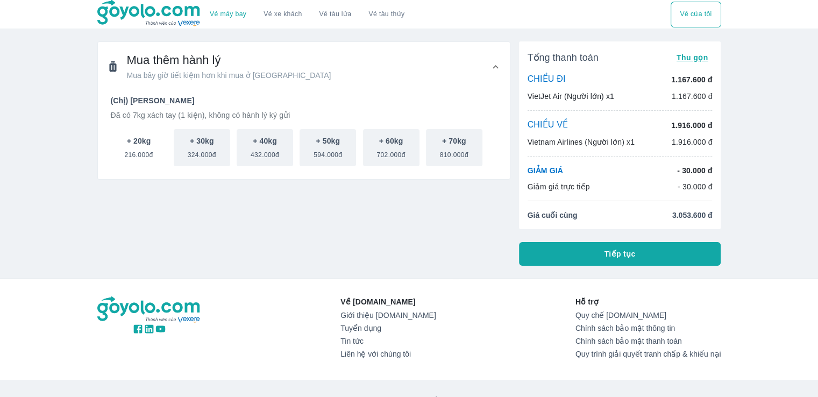
click at [130, 154] on span "216.000đ" at bounding box center [138, 152] width 29 height 13
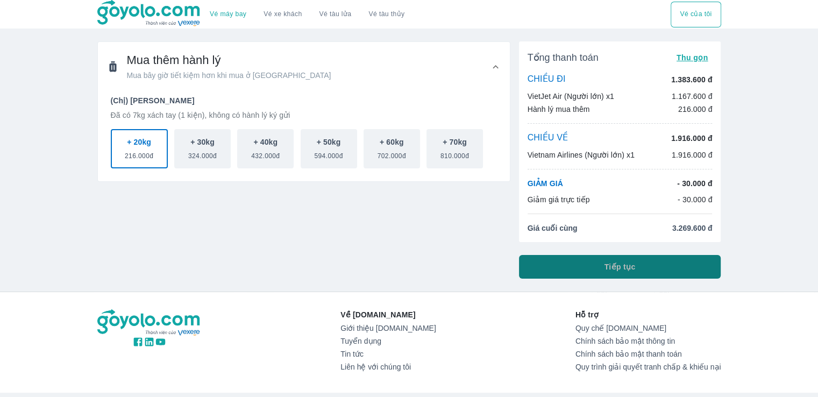
click at [637, 269] on button "Tiếp tục" at bounding box center [620, 267] width 202 height 24
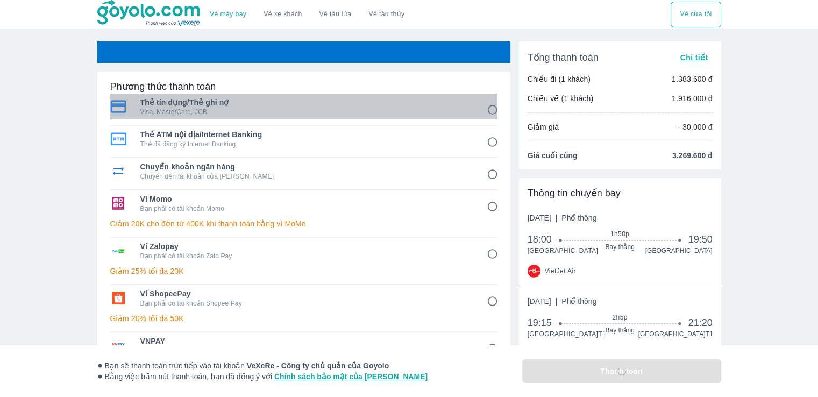
click at [459, 103] on span "Thẻ tín dụng/Thẻ ghi nợ" at bounding box center [305, 102] width 331 height 11
radio input "true"
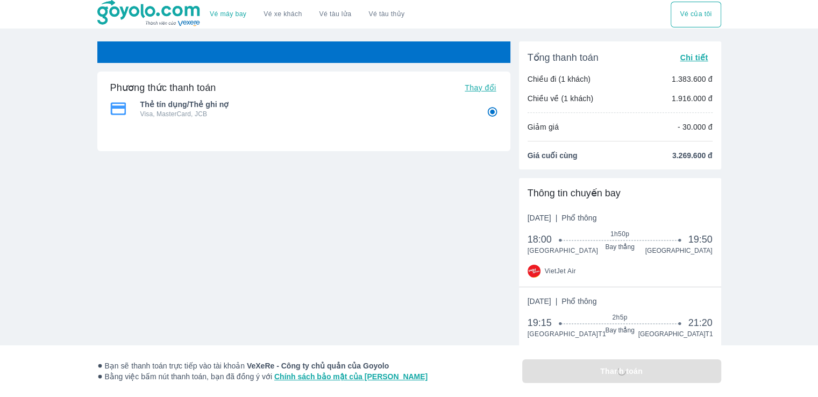
radio input "false"
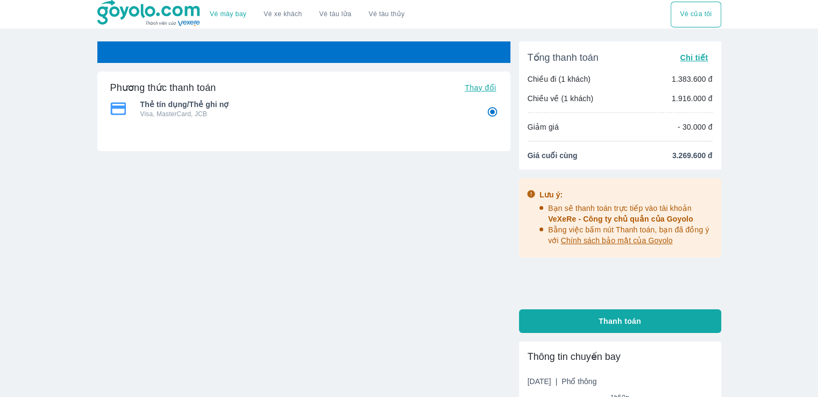
click at [487, 89] on span "Thay đổi" at bounding box center [480, 87] width 31 height 9
radio input "false"
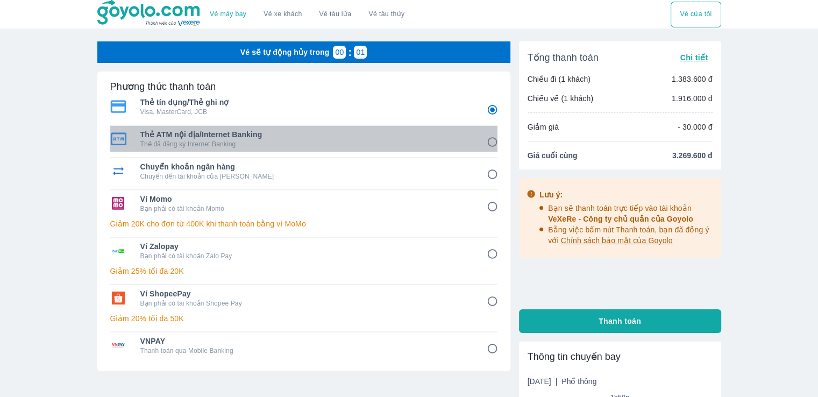
click at [338, 147] on p "Thẻ đã đăng ký Internet Banking" at bounding box center [305, 144] width 331 height 9
radio input "false"
radio input "true"
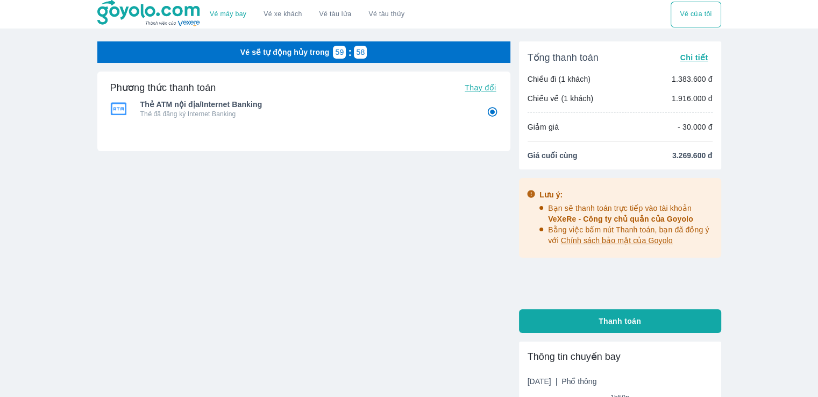
scroll to position [257, 0]
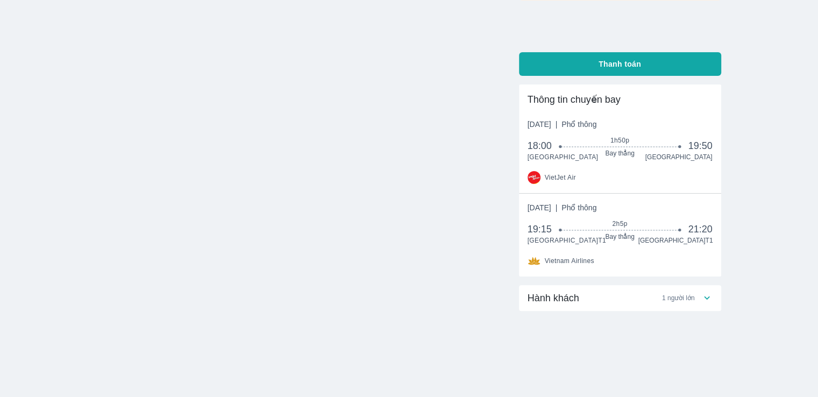
click at [695, 289] on div "Hành khách 1 người lớn" at bounding box center [620, 298] width 202 height 26
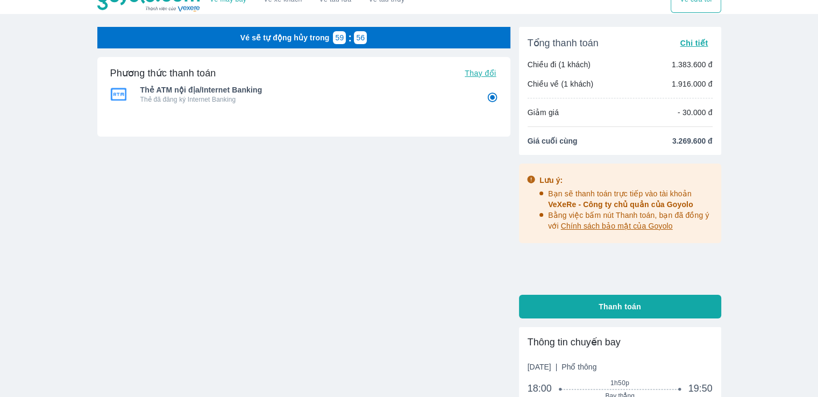
scroll to position [0, 0]
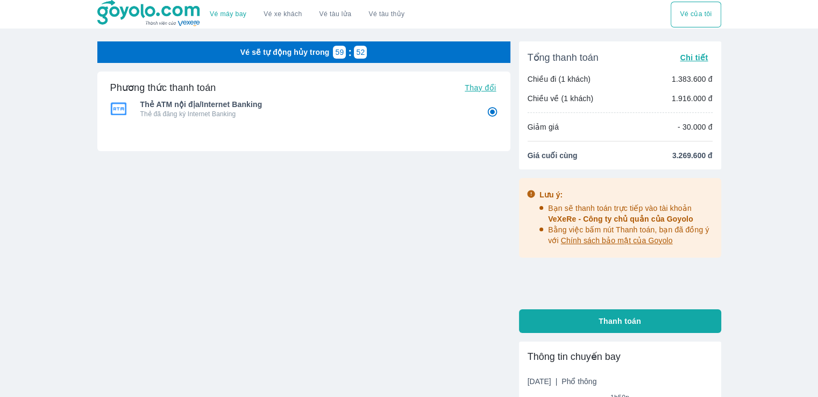
click at [603, 317] on span "Thanh toán" at bounding box center [620, 321] width 43 height 11
radio input "false"
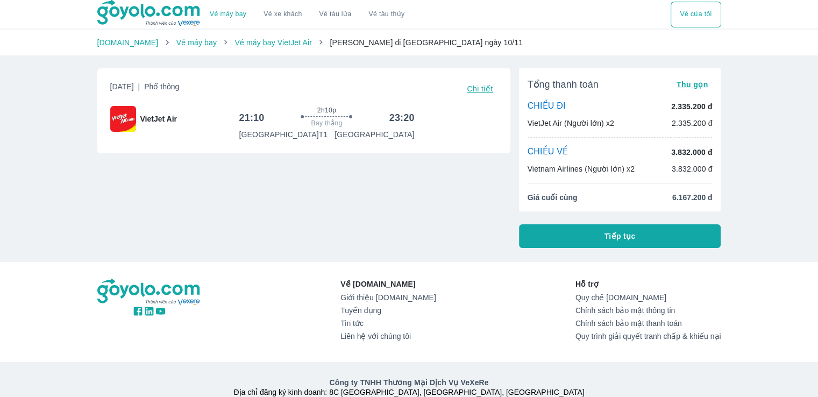
click at [697, 85] on span "Thu gọn" at bounding box center [693, 84] width 32 height 9
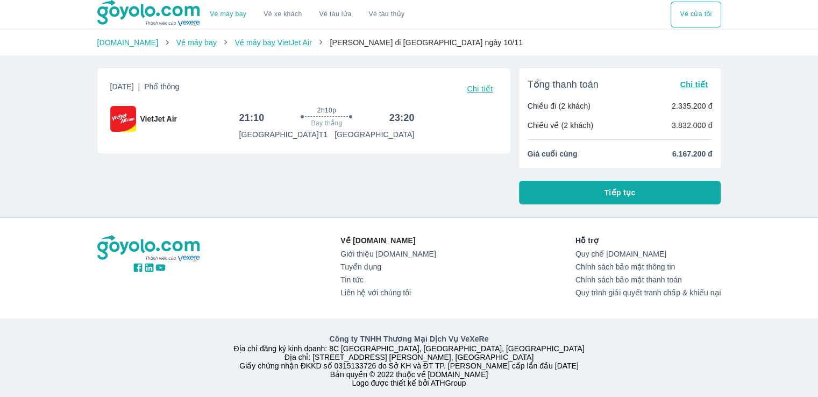
click at [697, 85] on span "Chi tiết" at bounding box center [694, 84] width 28 height 9
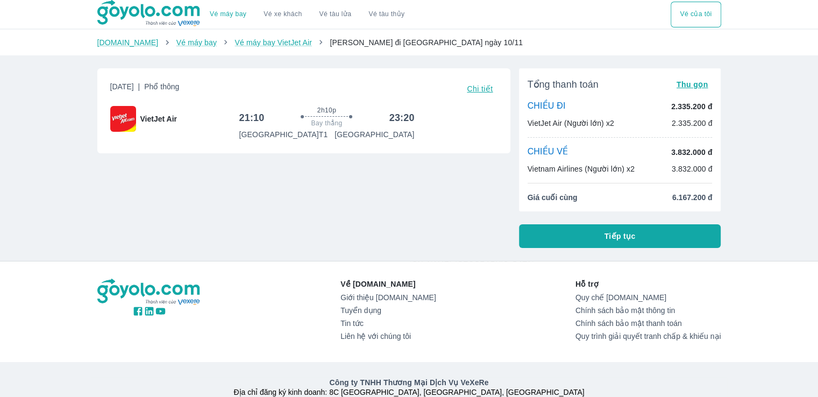
click at [565, 242] on button "Tiếp tục" at bounding box center [620, 236] width 202 height 24
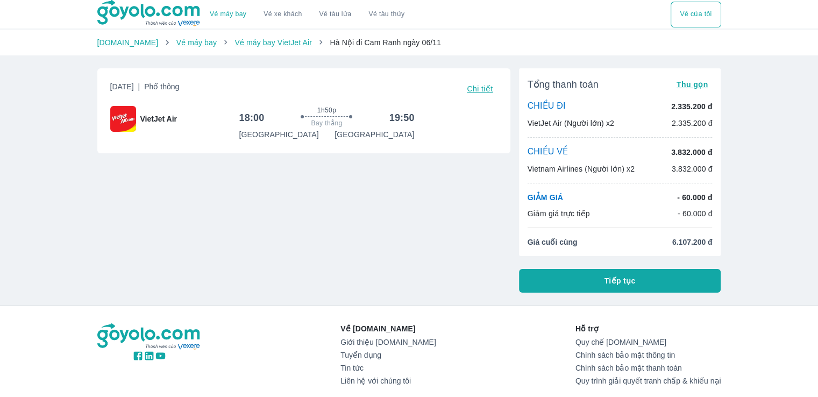
click at [411, 119] on h6 "19:50" at bounding box center [402, 117] width 25 height 13
click at [483, 89] on span "Chi tiết" at bounding box center [480, 88] width 26 height 9
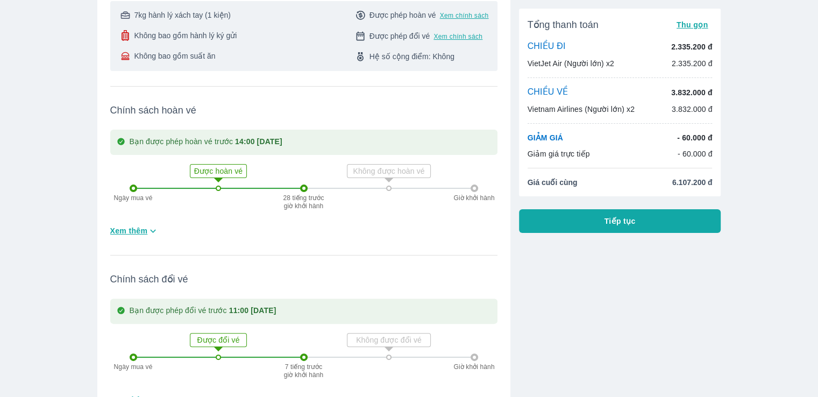
scroll to position [161, 0]
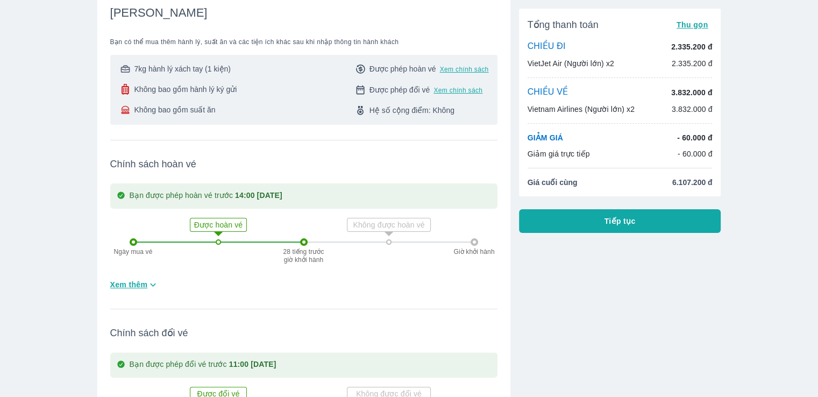
click at [690, 291] on div "Tổng thanh toán Thu gọn CHIỀU ĐI 2.335.200 đ VietJet Air (Người lớn) x2 2.335.2…" at bounding box center [616, 186] width 211 height 577
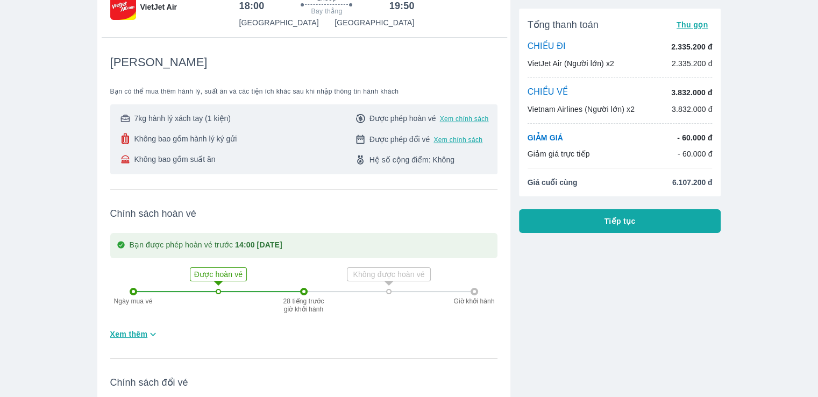
scroll to position [54, 0]
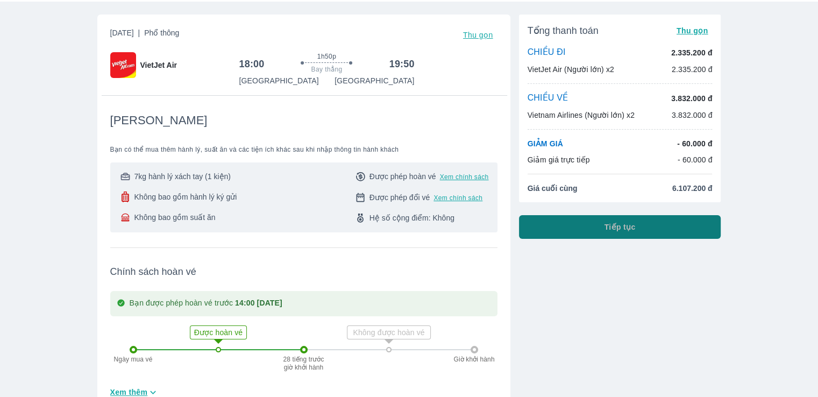
click at [639, 228] on button "Tiếp tục" at bounding box center [620, 227] width 202 height 24
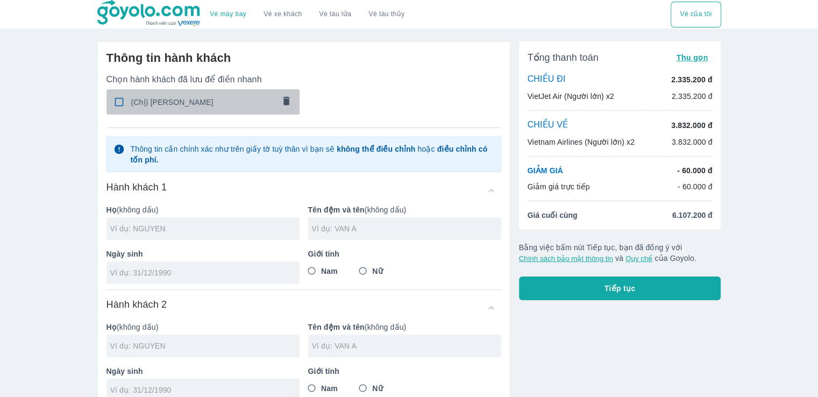
click at [123, 98] on input "checkbox" at bounding box center [119, 101] width 21 height 21
checkbox input "true"
type input "[PERSON_NAME]"
type input "[DATE]"
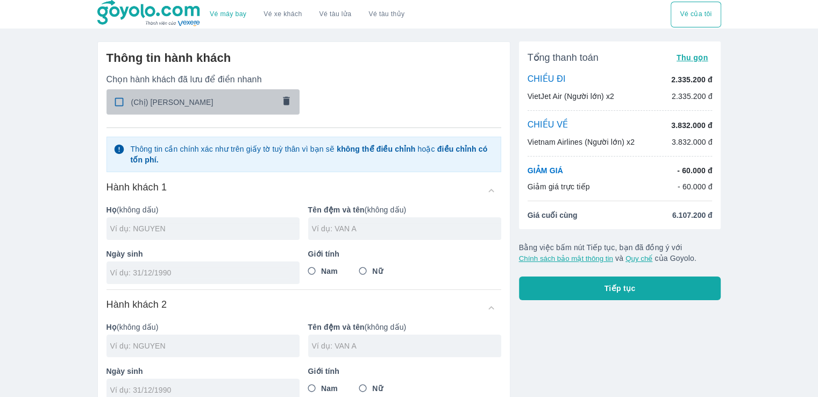
radio input "true"
type input "[PERSON_NAME]"
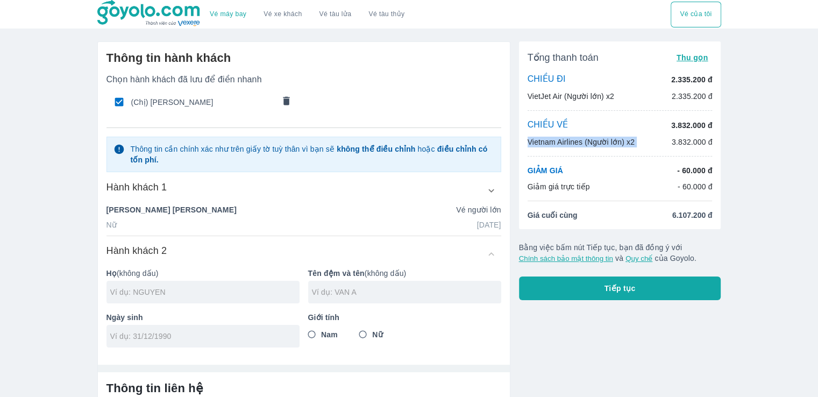
drag, startPoint x: 526, startPoint y: 141, endPoint x: 670, endPoint y: 150, distance: 143.9
click at [670, 150] on div "Tổng thanh toán Thu gọn CHIỀU ĐI 2.335.200 đ VietJet Air (Người lớn) x2 2.335.2…" at bounding box center [620, 135] width 202 height 188
click at [694, 63] on button "Thu gọn" at bounding box center [693, 57] width 40 height 15
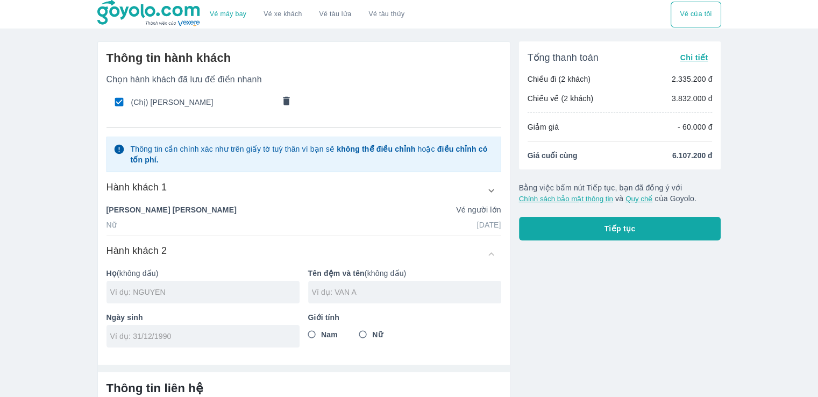
click at [693, 59] on span "Chi tiết" at bounding box center [694, 57] width 28 height 9
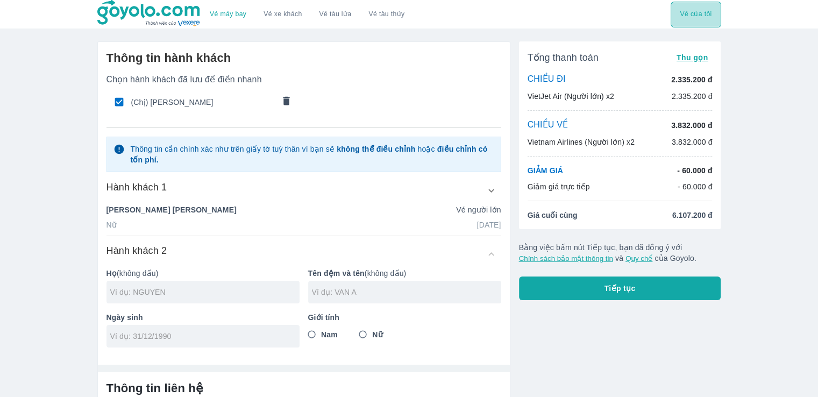
click at [695, 8] on button "Vé của tôi" at bounding box center [696, 15] width 50 height 26
